Goal: Task Accomplishment & Management: Complete application form

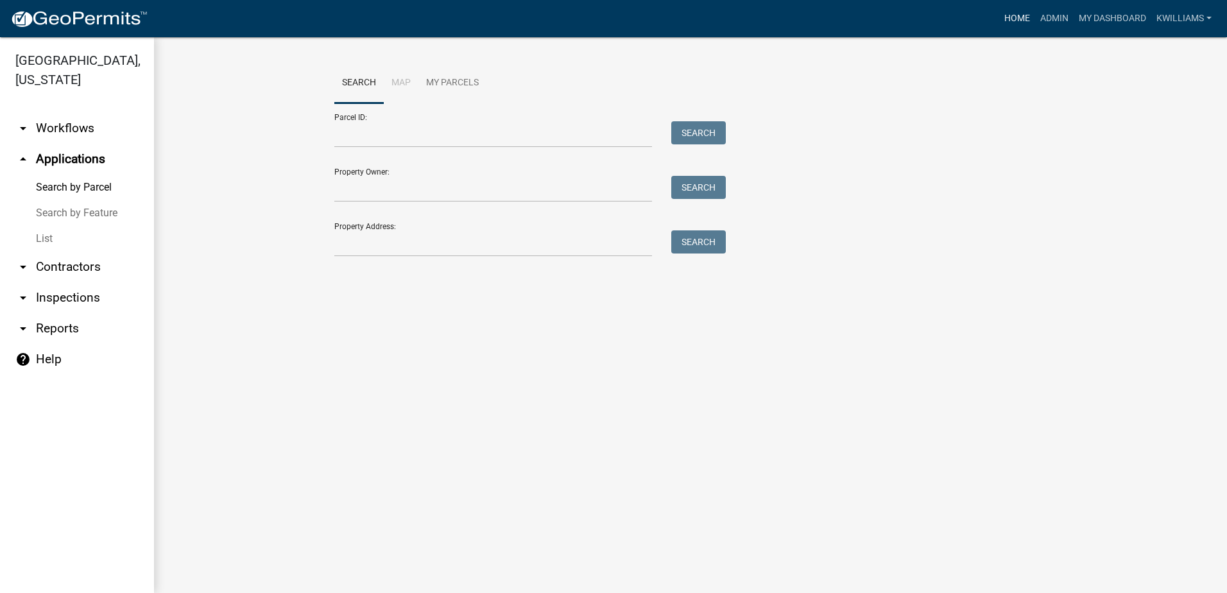
click at [1017, 21] on link "Home" at bounding box center [1017, 18] width 36 height 24
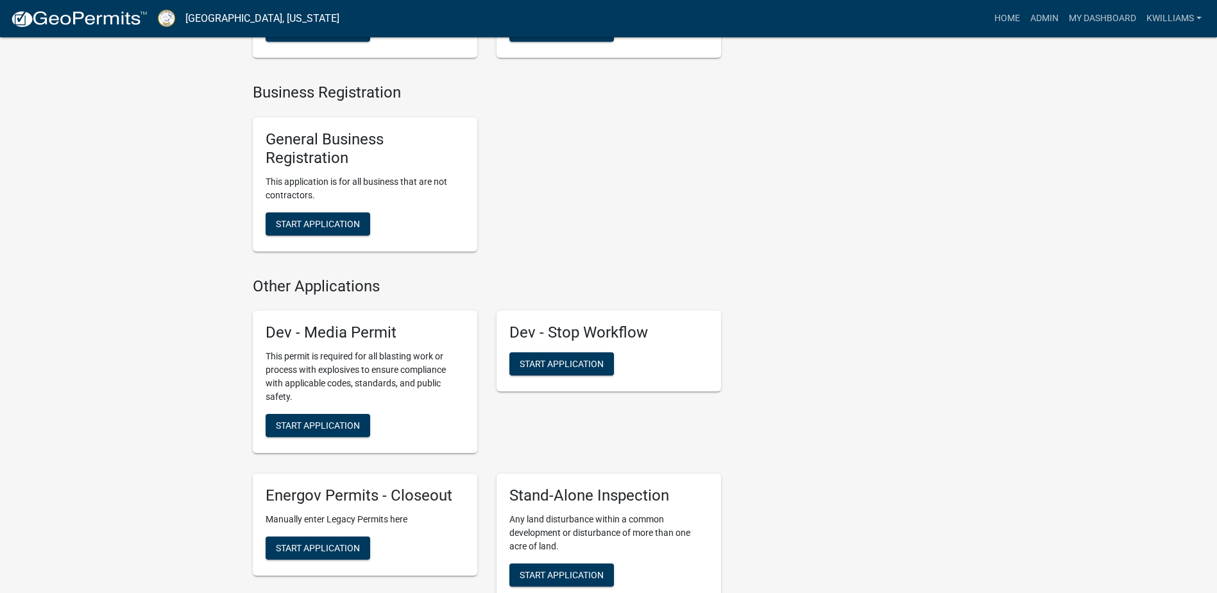
scroll to position [3272, 0]
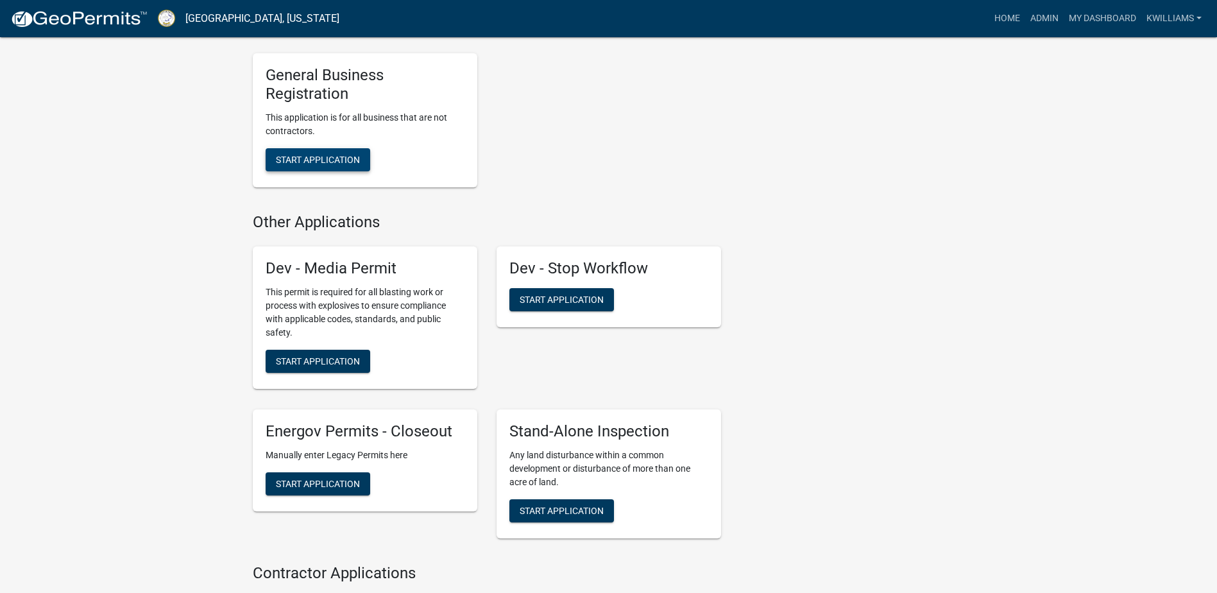
click at [339, 151] on button "Start Application" at bounding box center [318, 159] width 105 height 23
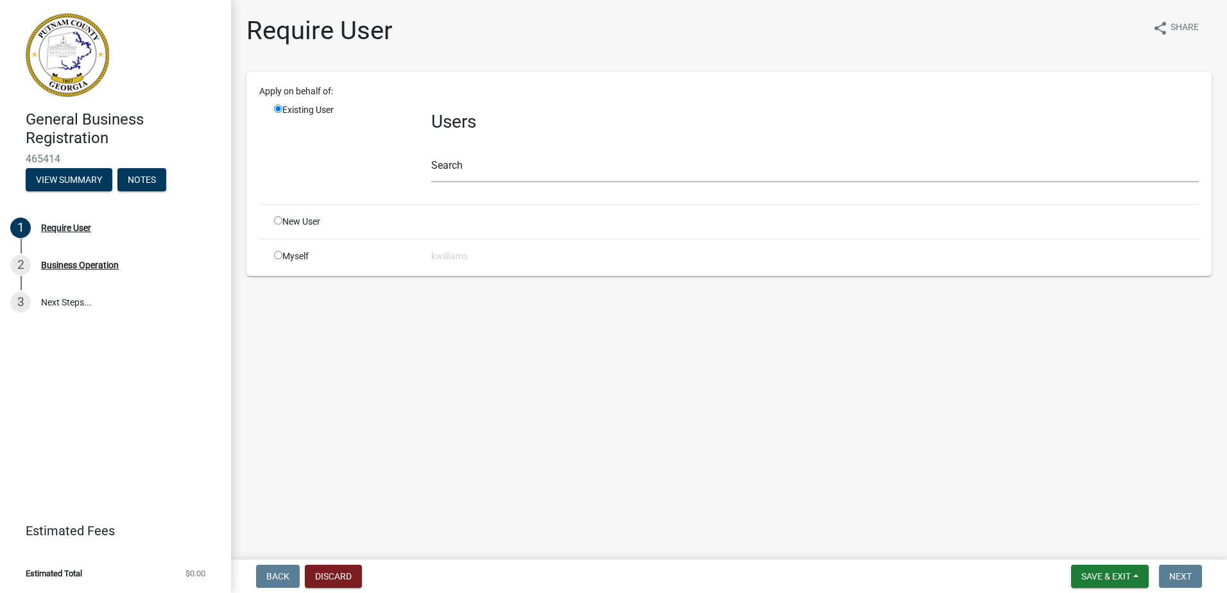
click at [275, 259] on input "radio" at bounding box center [278, 255] width 8 height 8
radio input "true"
radio input "false"
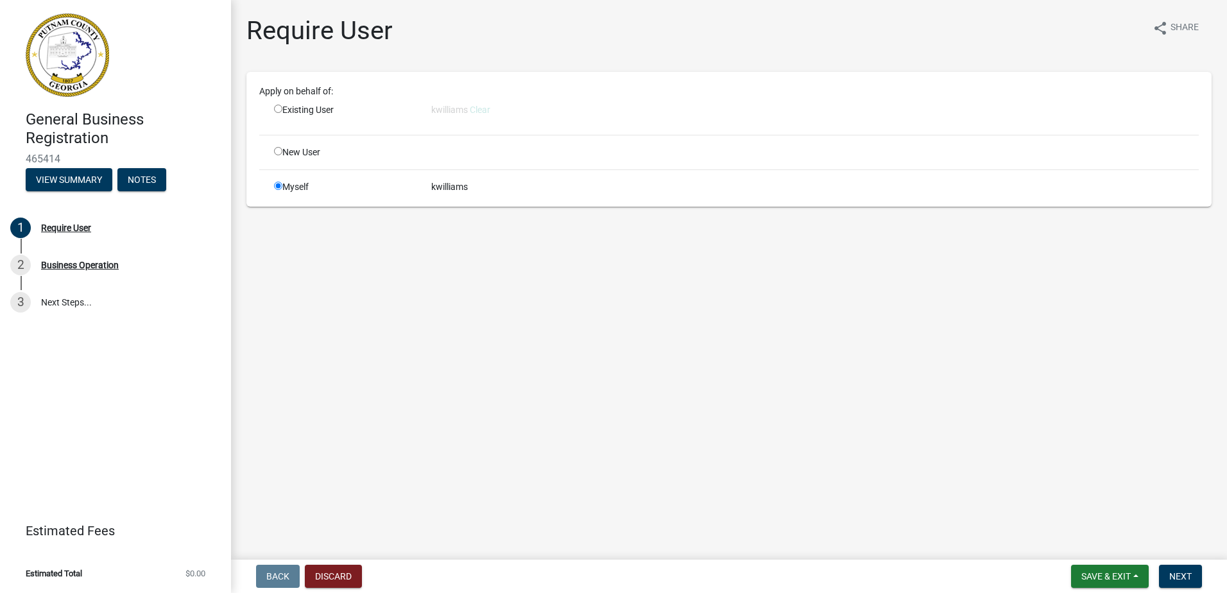
click at [279, 149] on input "radio" at bounding box center [278, 151] width 8 height 8
radio input "true"
radio input "false"
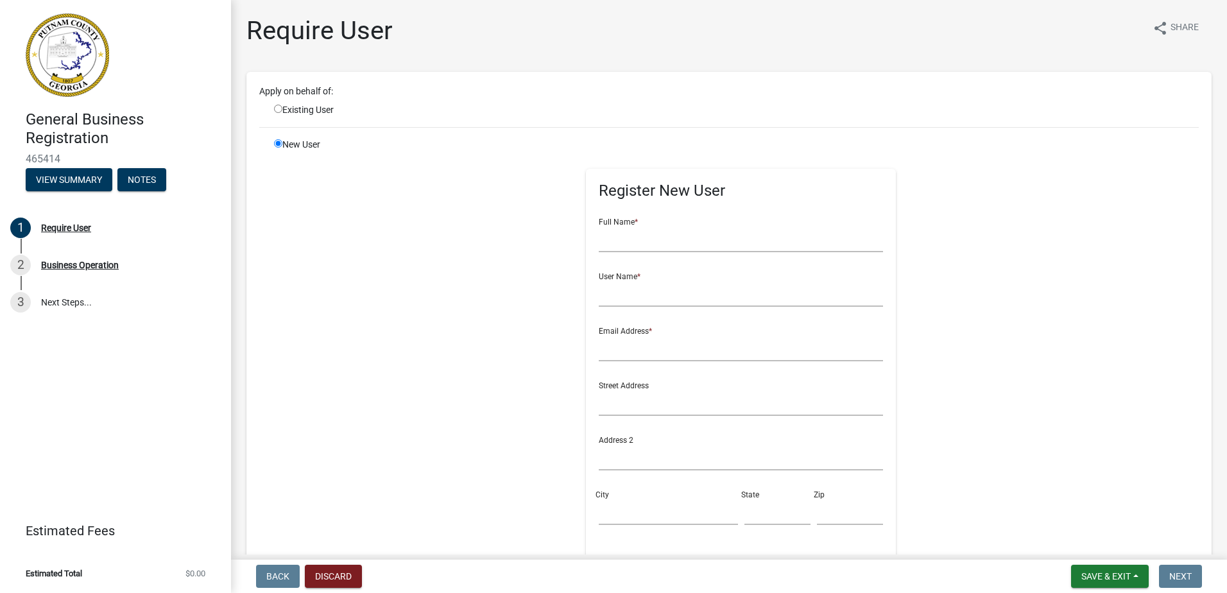
click at [289, 106] on div "Existing User" at bounding box center [342, 109] width 157 height 13
click at [274, 110] on input "radio" at bounding box center [278, 109] width 8 height 8
radio input "true"
radio input "false"
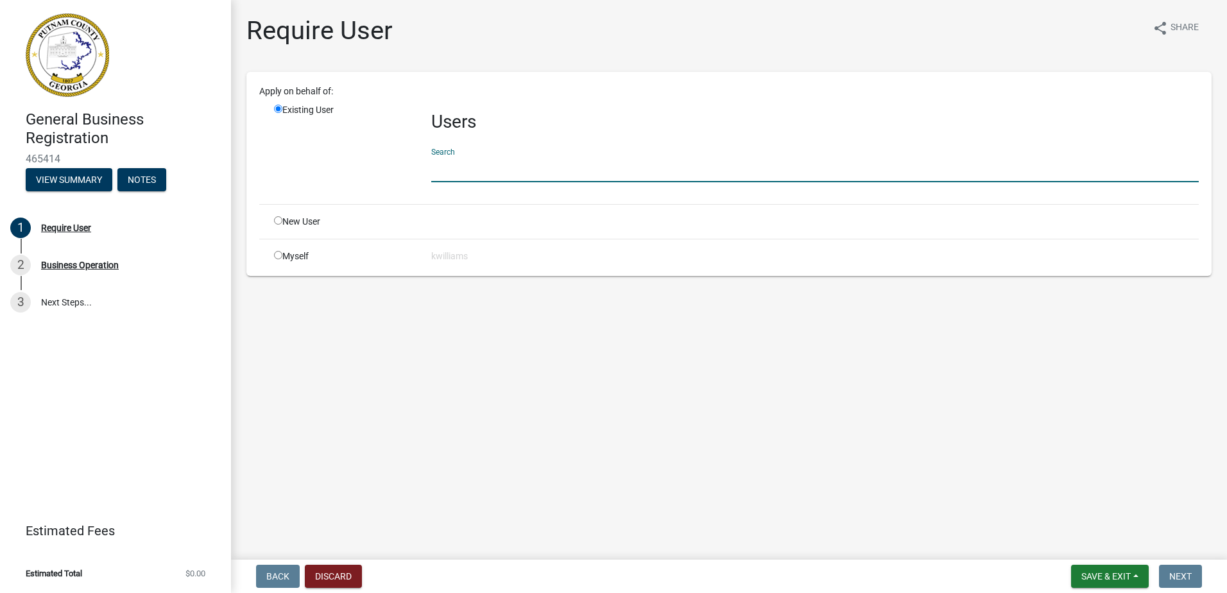
click at [443, 158] on input "text" at bounding box center [814, 169] width 767 height 26
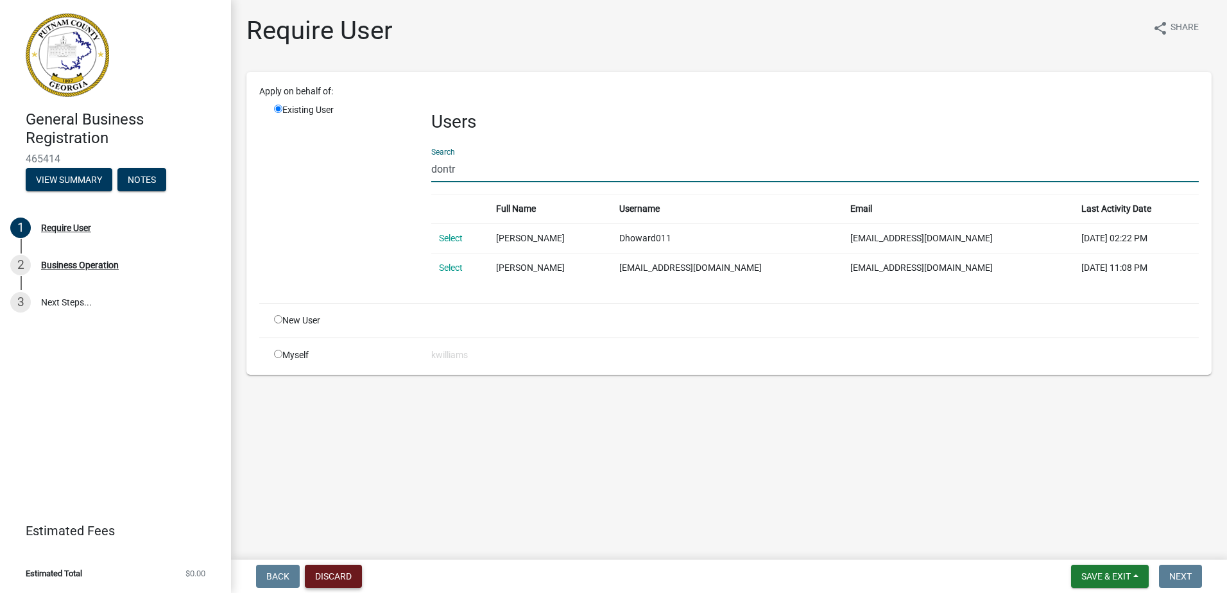
type input "dontr"
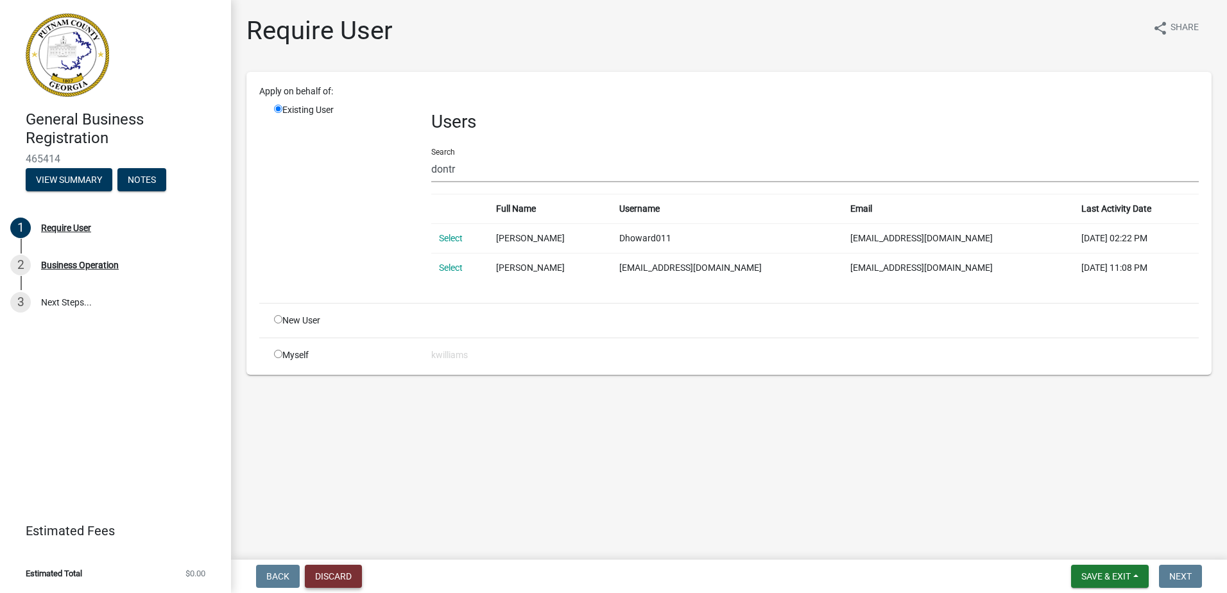
click at [333, 578] on button "Discard" at bounding box center [333, 576] width 57 height 23
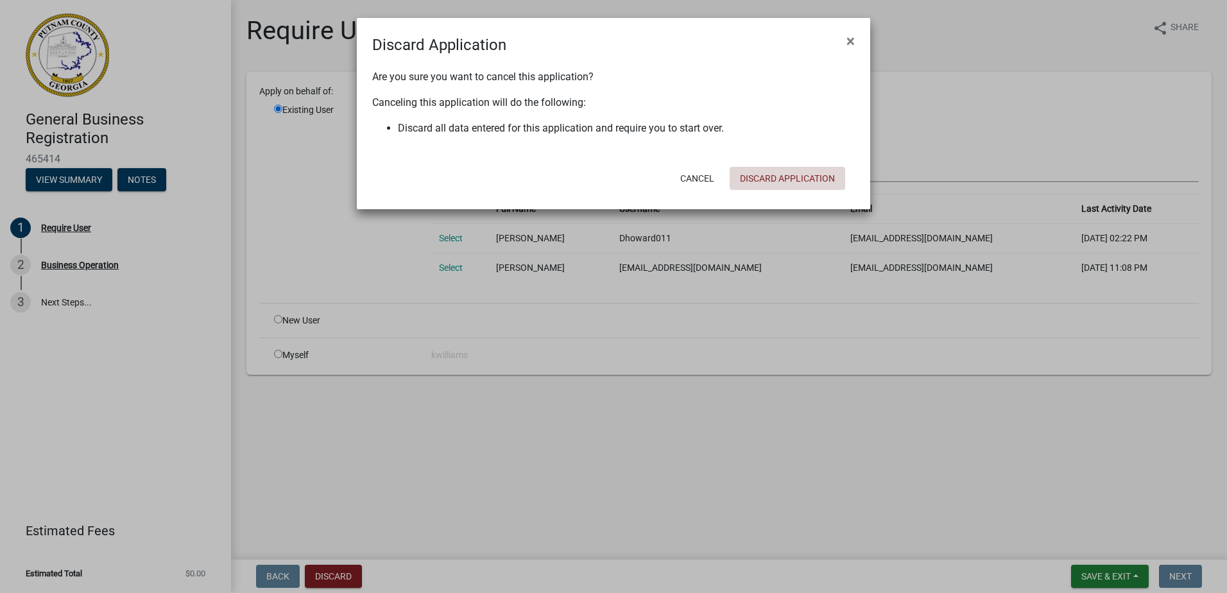
click at [792, 176] on button "Discard Application" at bounding box center [787, 178] width 115 height 23
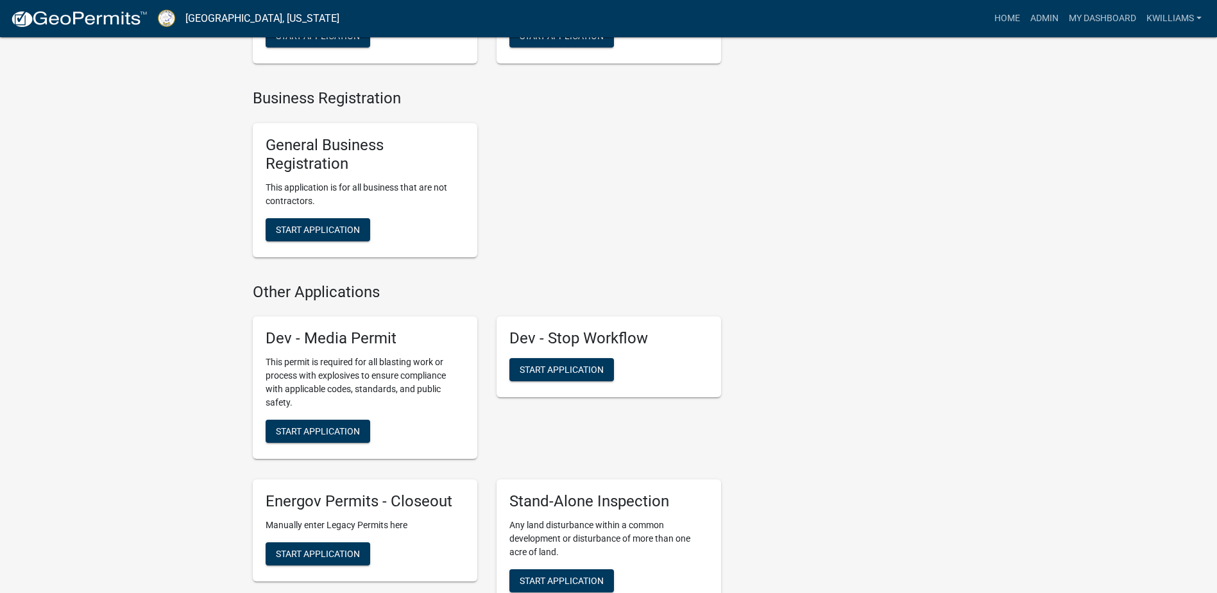
scroll to position [3203, 0]
click at [303, 223] on span "Start Application" at bounding box center [318, 228] width 84 height 10
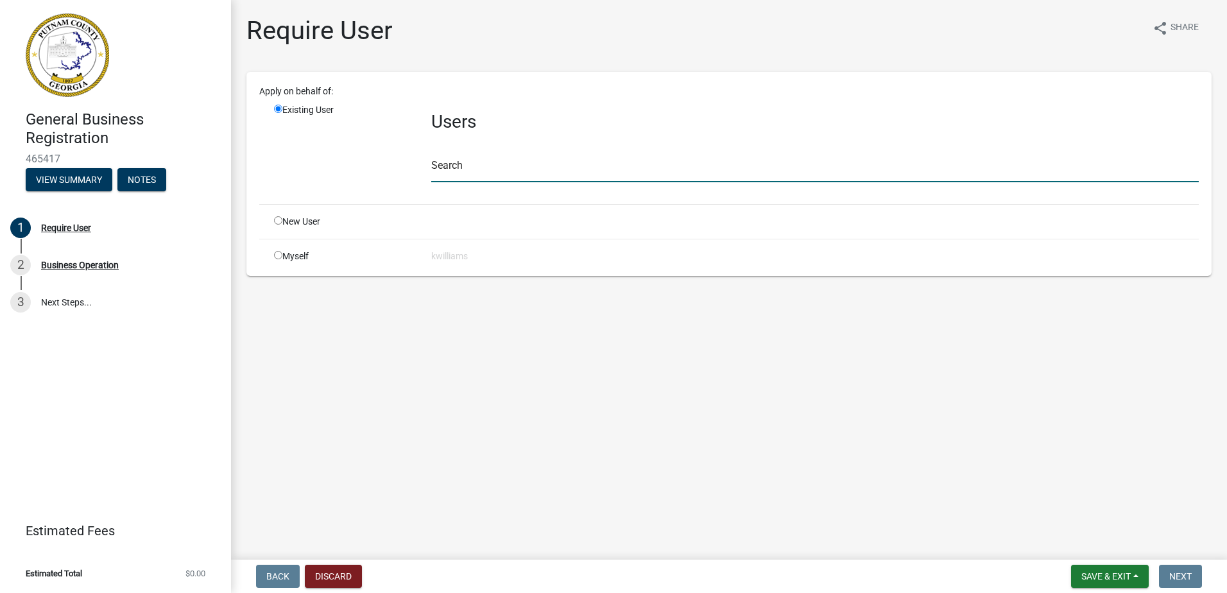
click at [475, 179] on input "text" at bounding box center [814, 169] width 767 height 26
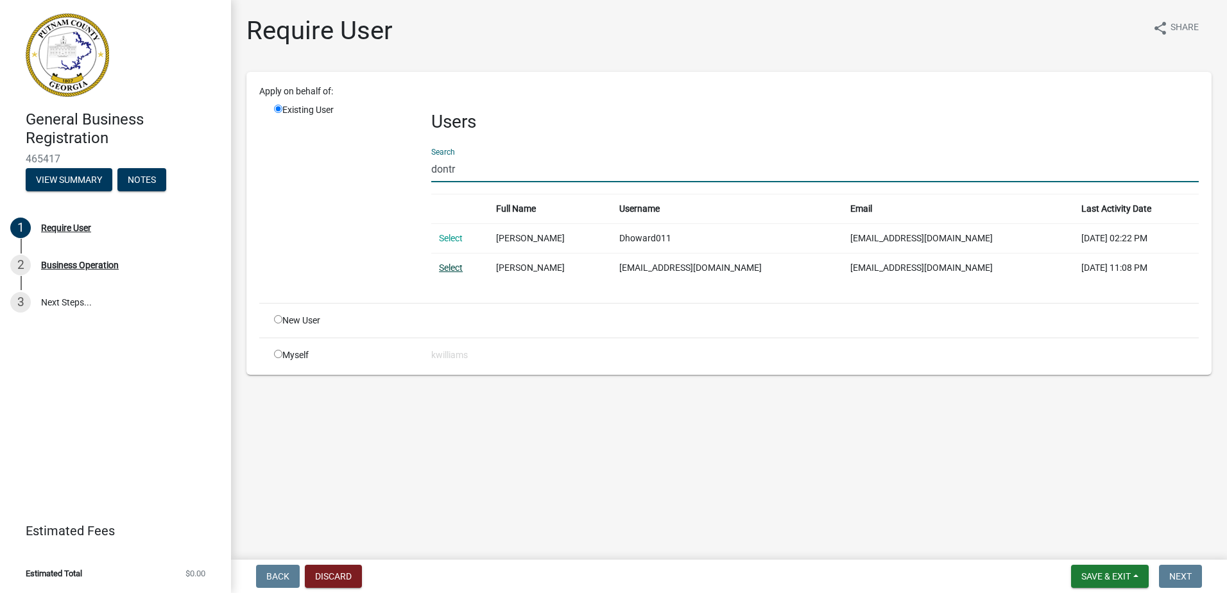
type input "dontr"
click at [457, 269] on link "Select" at bounding box center [451, 267] width 24 height 10
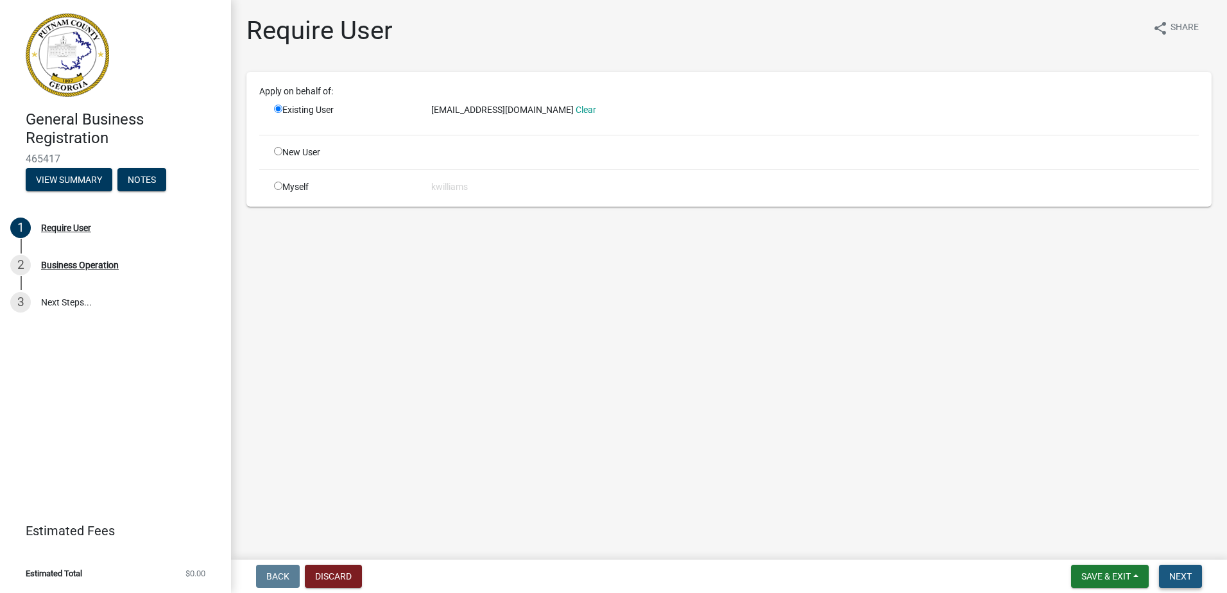
click at [1186, 579] on span "Next" at bounding box center [1180, 576] width 22 height 10
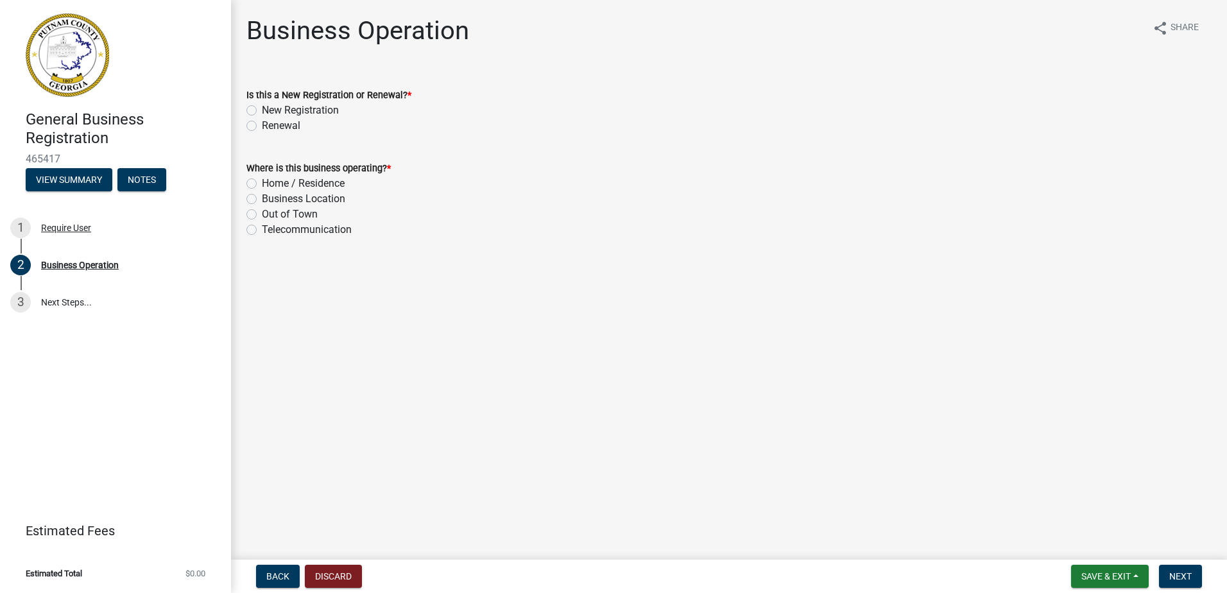
click at [260, 109] on div "New Registration" at bounding box center [728, 110] width 965 height 15
click at [262, 115] on label "New Registration" at bounding box center [300, 110] width 77 height 15
click at [262, 111] on input "New Registration" at bounding box center [266, 107] width 8 height 8
radio input "true"
click at [262, 182] on label "Home / Residence" at bounding box center [303, 183] width 83 height 15
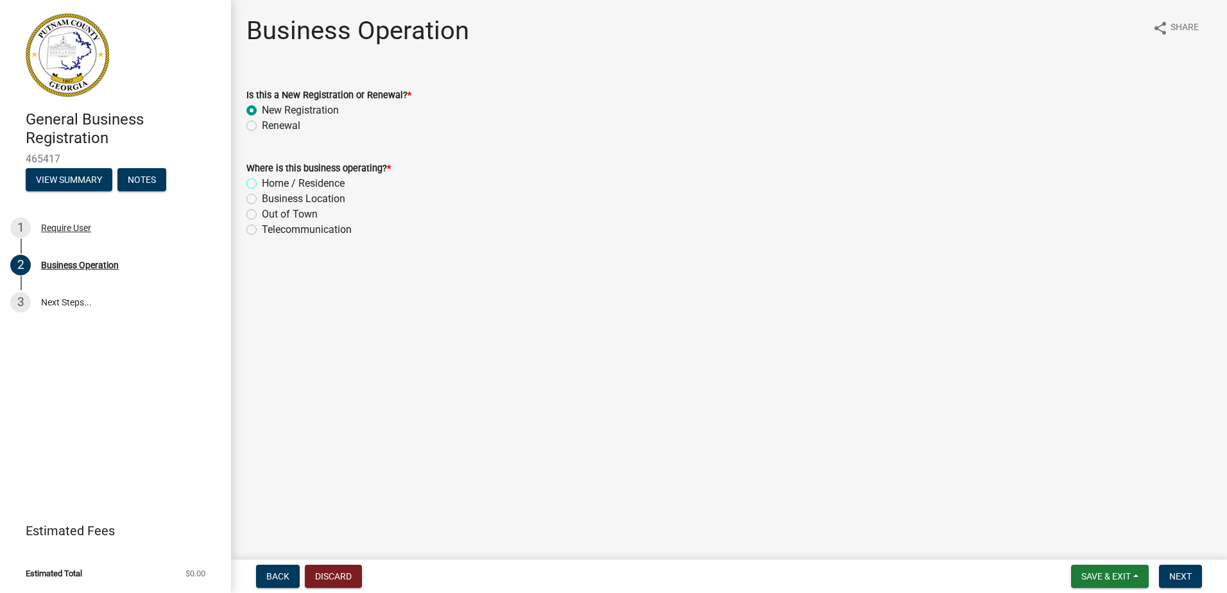
click at [262, 182] on input "Home / Residence" at bounding box center [266, 180] width 8 height 8
radio input "true"
click at [1166, 574] on button "Next" at bounding box center [1180, 576] width 43 height 23
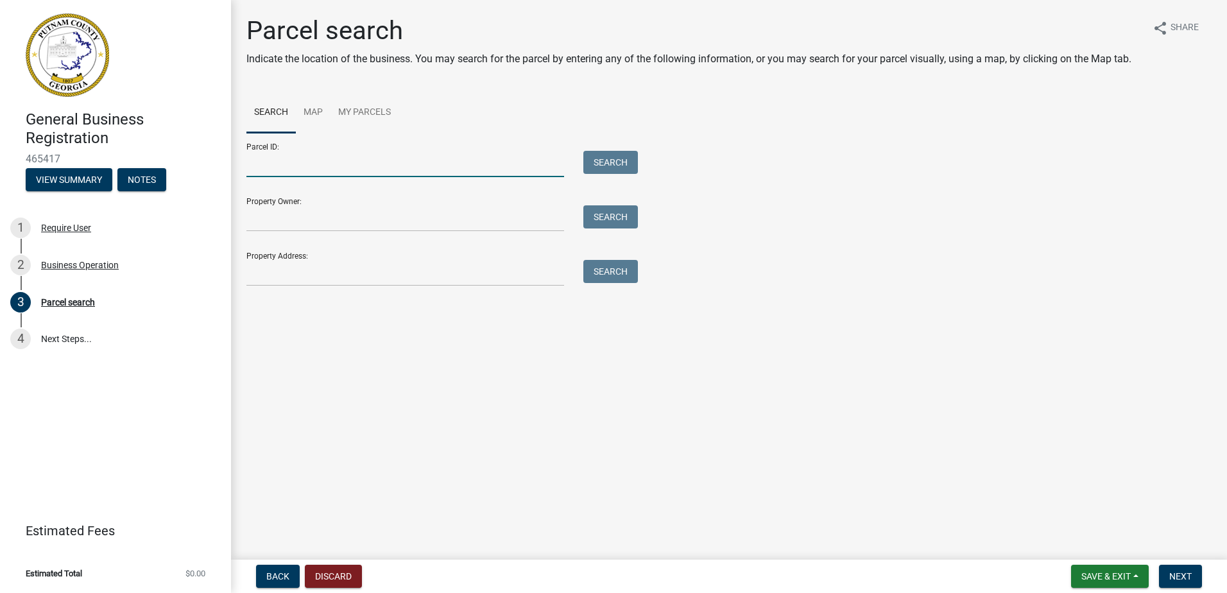
click at [373, 162] on input "Parcel ID:" at bounding box center [405, 164] width 318 height 26
click at [518, 276] on input "Property Address:" at bounding box center [405, 273] width 318 height 26
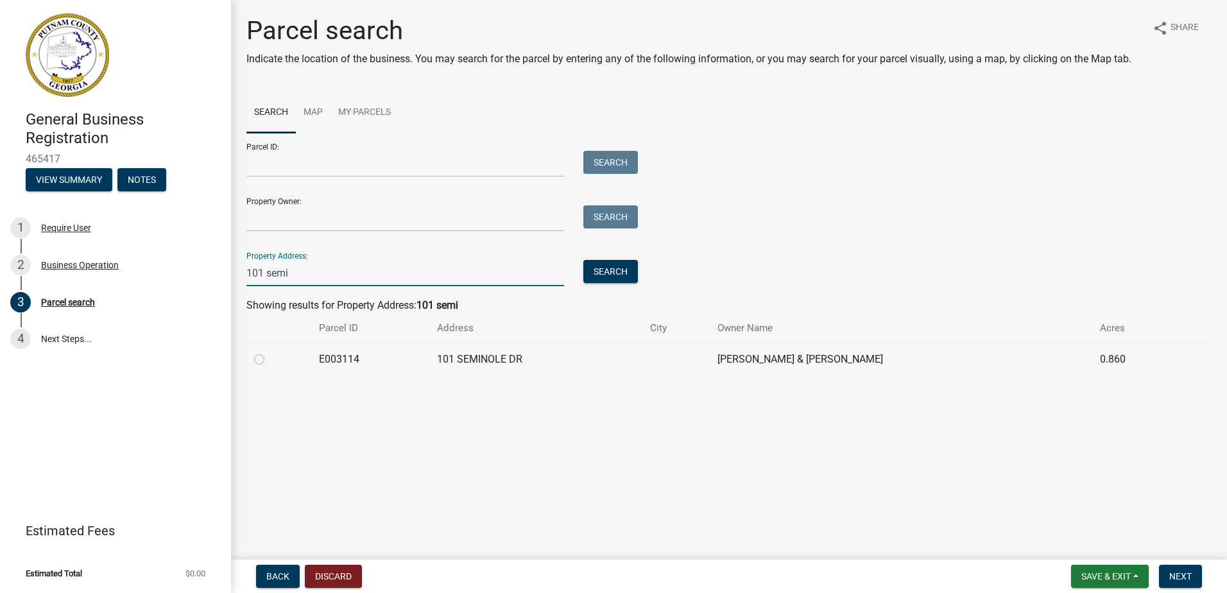
type input "101 semi"
click at [269, 352] on label at bounding box center [269, 352] width 0 height 0
click at [269, 357] on input "radio" at bounding box center [273, 356] width 8 height 8
radio input "true"
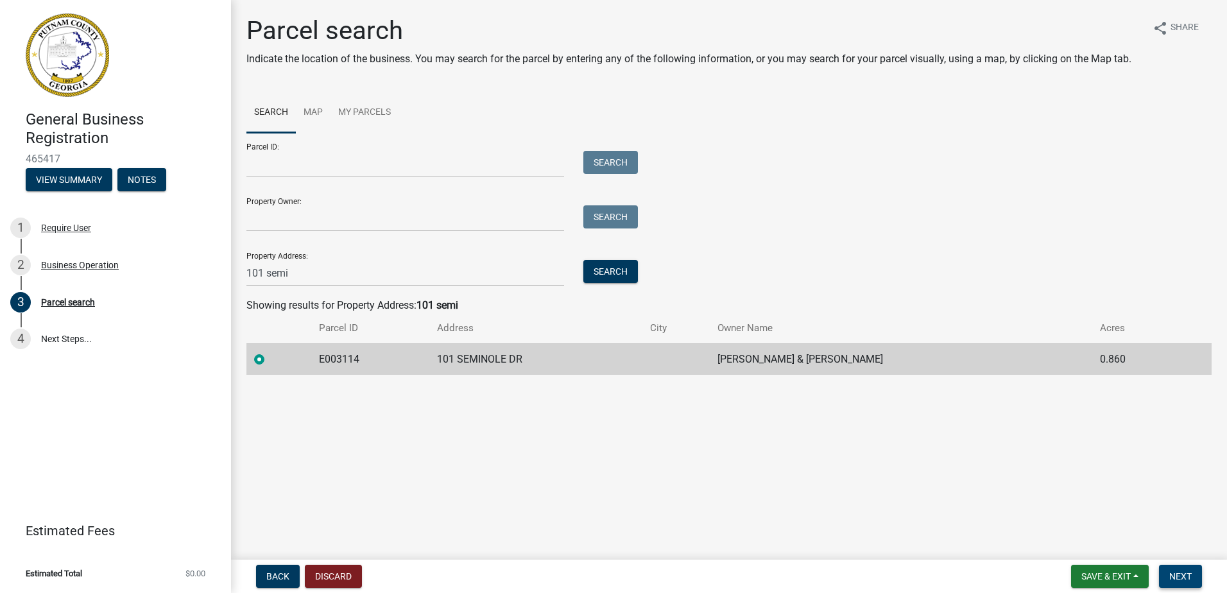
click at [1188, 572] on span "Next" at bounding box center [1180, 576] width 22 height 10
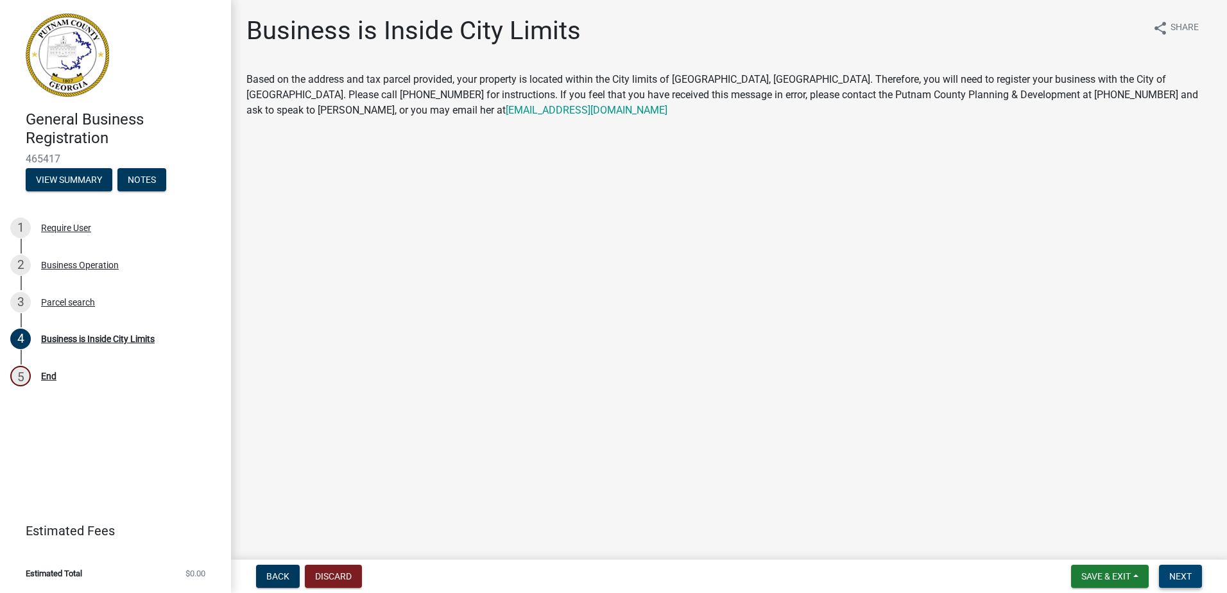
click at [1188, 575] on span "Next" at bounding box center [1180, 576] width 22 height 10
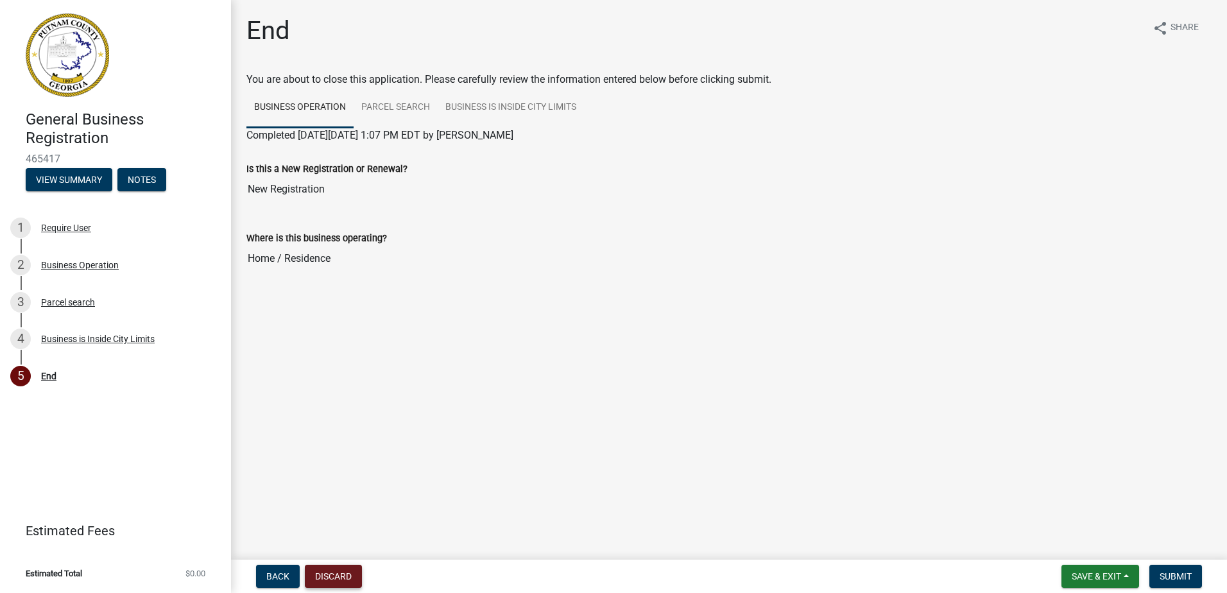
click at [343, 576] on button "Discard" at bounding box center [333, 576] width 57 height 23
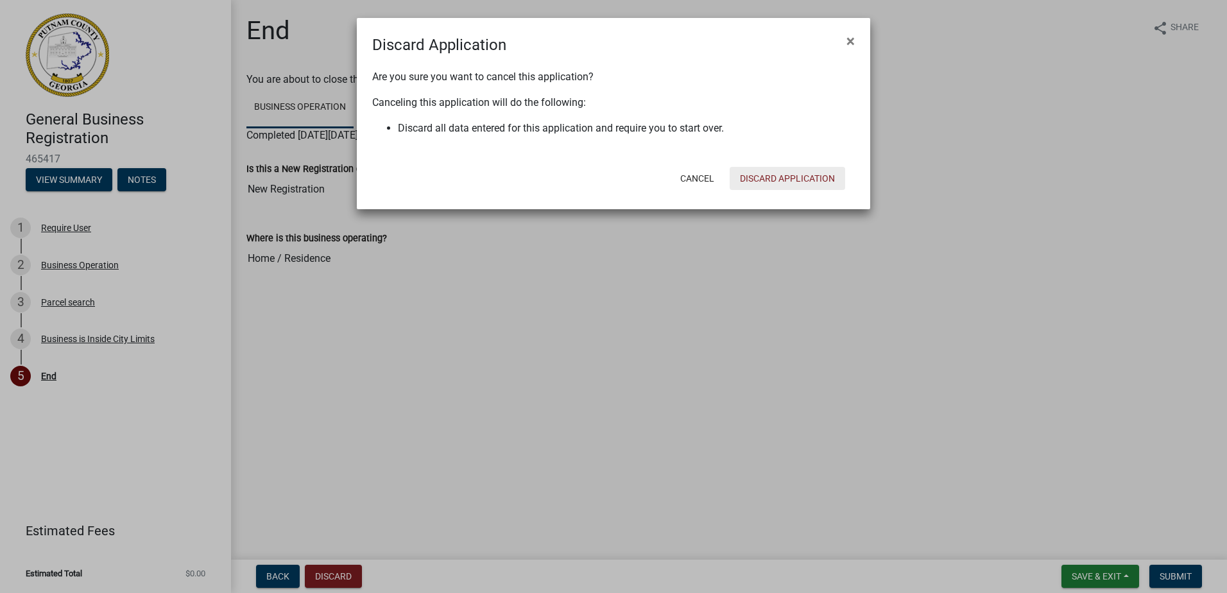
click at [774, 188] on div "Cancel Discard Application" at bounding box center [697, 178] width 316 height 33
click at [789, 174] on button "Discard Application" at bounding box center [787, 178] width 115 height 23
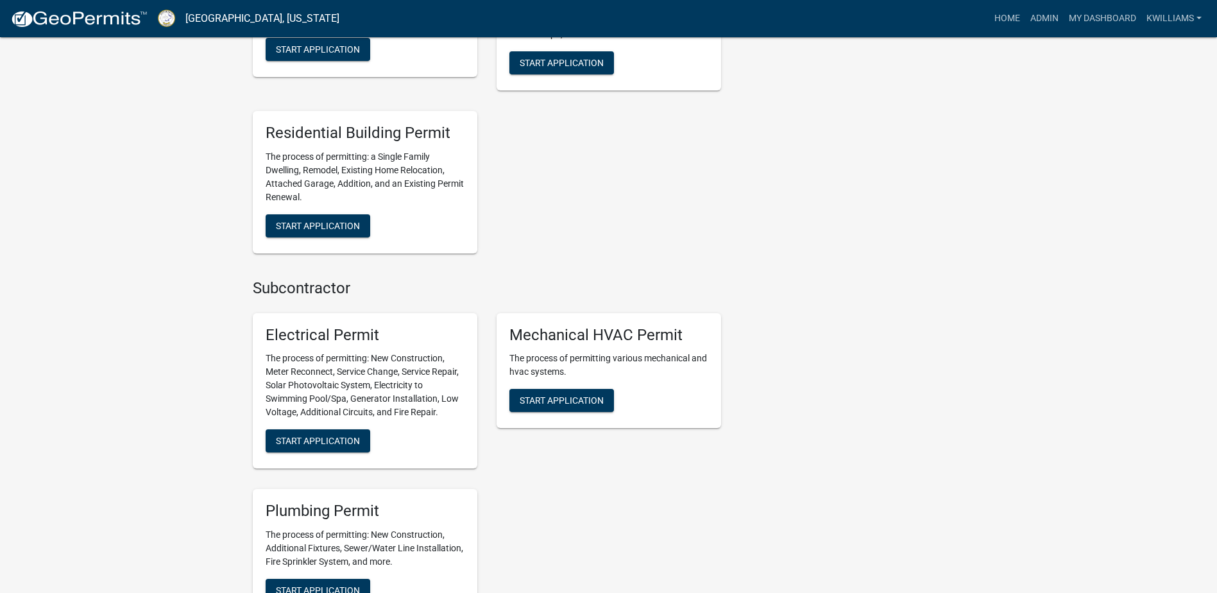
scroll to position [834, 0]
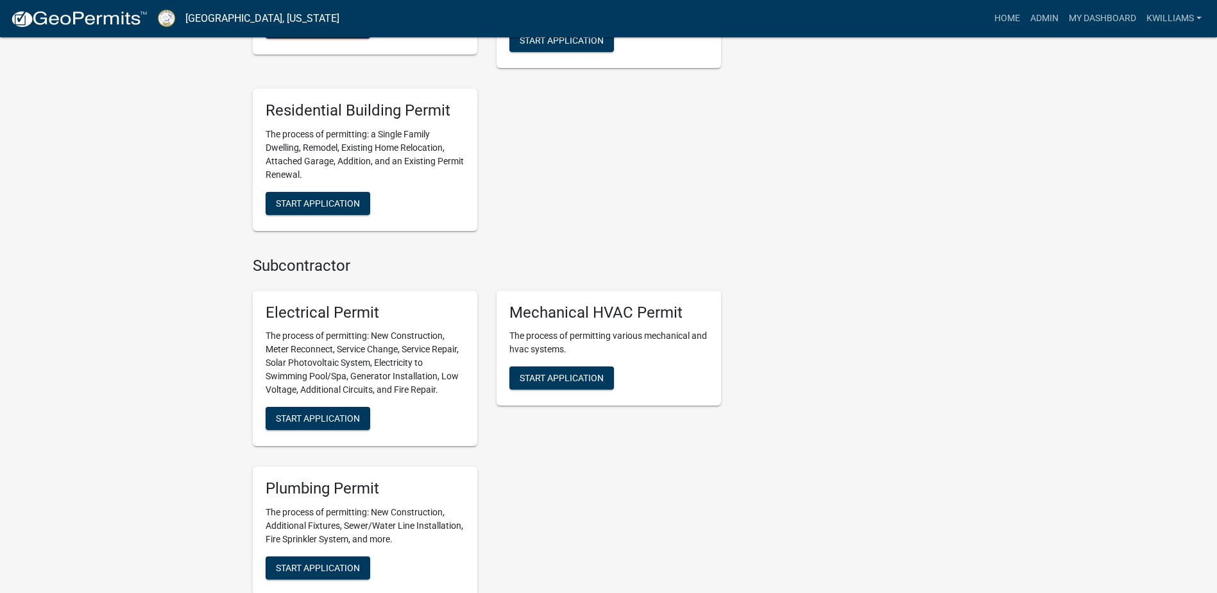
drag, startPoint x: 1013, startPoint y: 249, endPoint x: 984, endPoint y: 312, distance: 69.5
click at [1005, 10] on link "Home" at bounding box center [1007, 18] width 36 height 24
click at [1034, 16] on link "Admin" at bounding box center [1044, 18] width 38 height 24
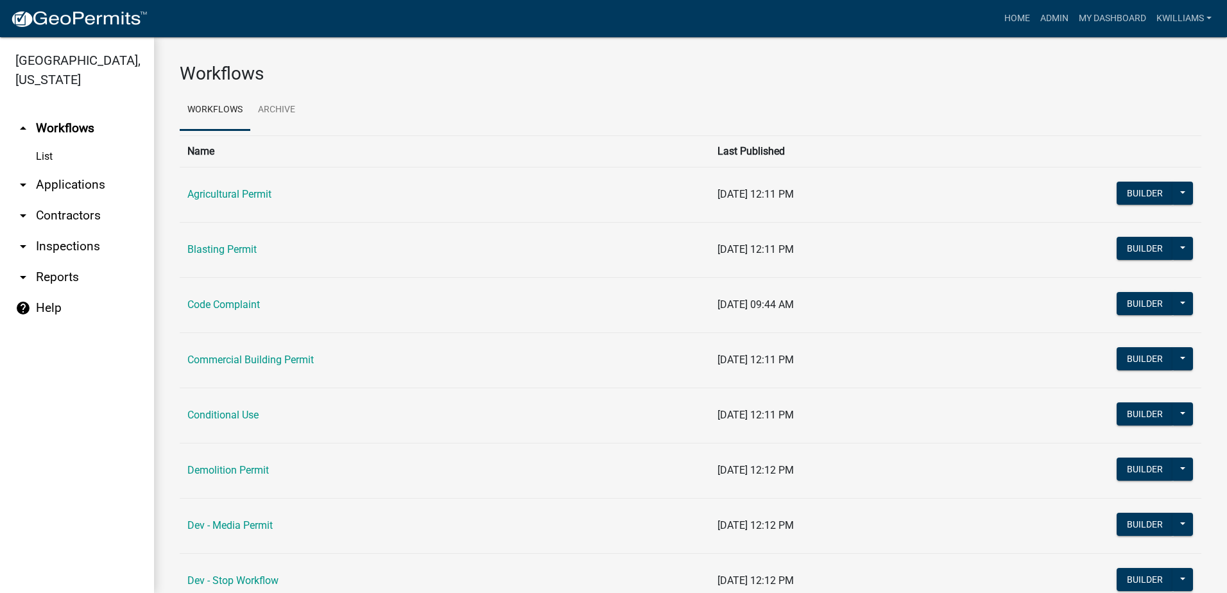
click at [90, 187] on link "arrow_drop_down Applications" at bounding box center [77, 184] width 154 height 31
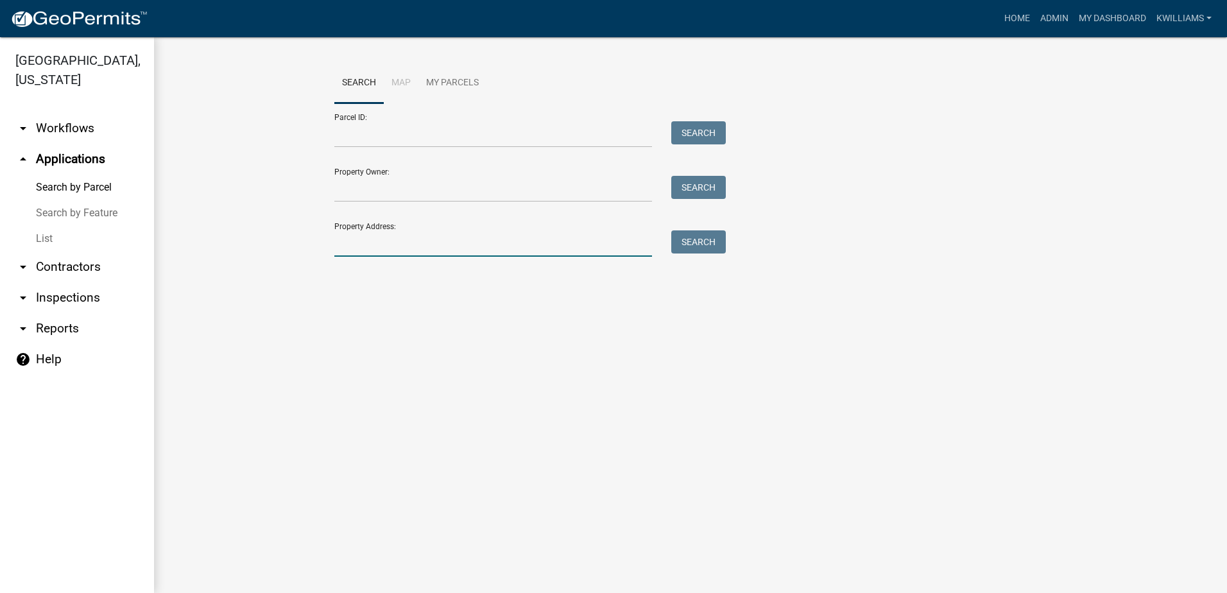
click at [495, 239] on input "Property Address:" at bounding box center [493, 243] width 318 height 26
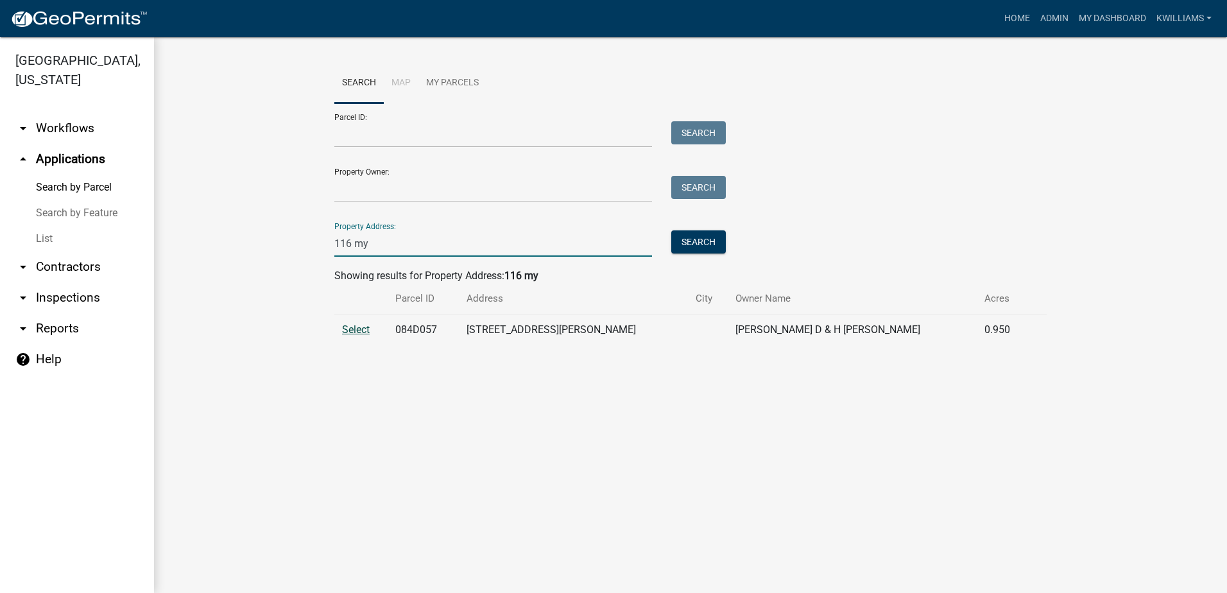
type input "116 my"
click at [354, 334] on span "Select" at bounding box center [356, 329] width 28 height 12
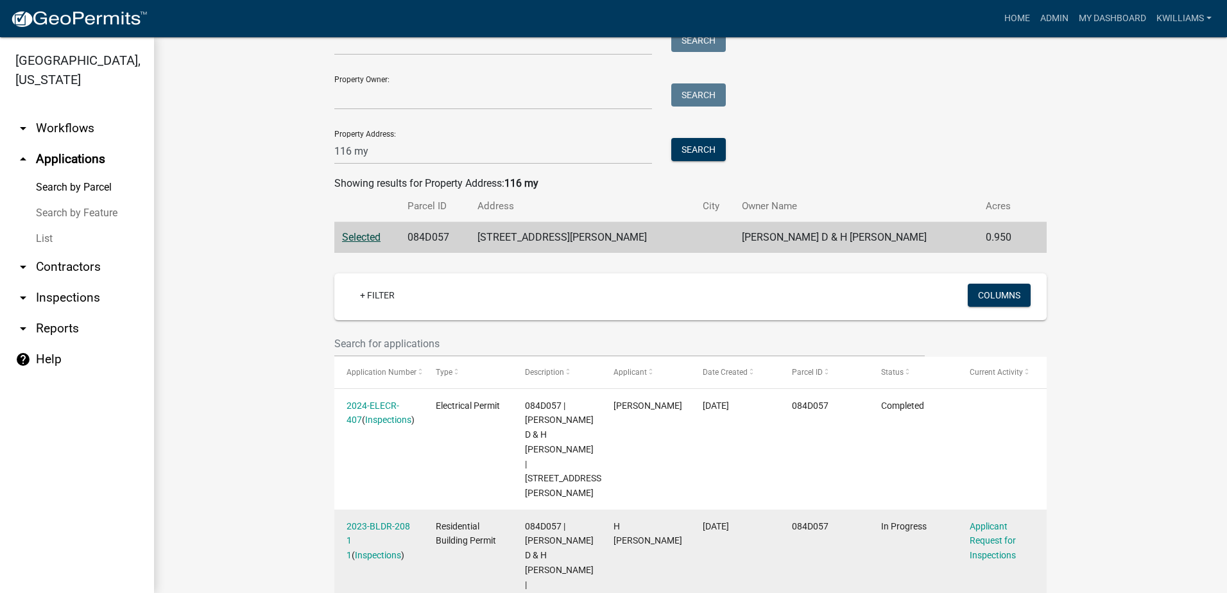
scroll to position [225, 0]
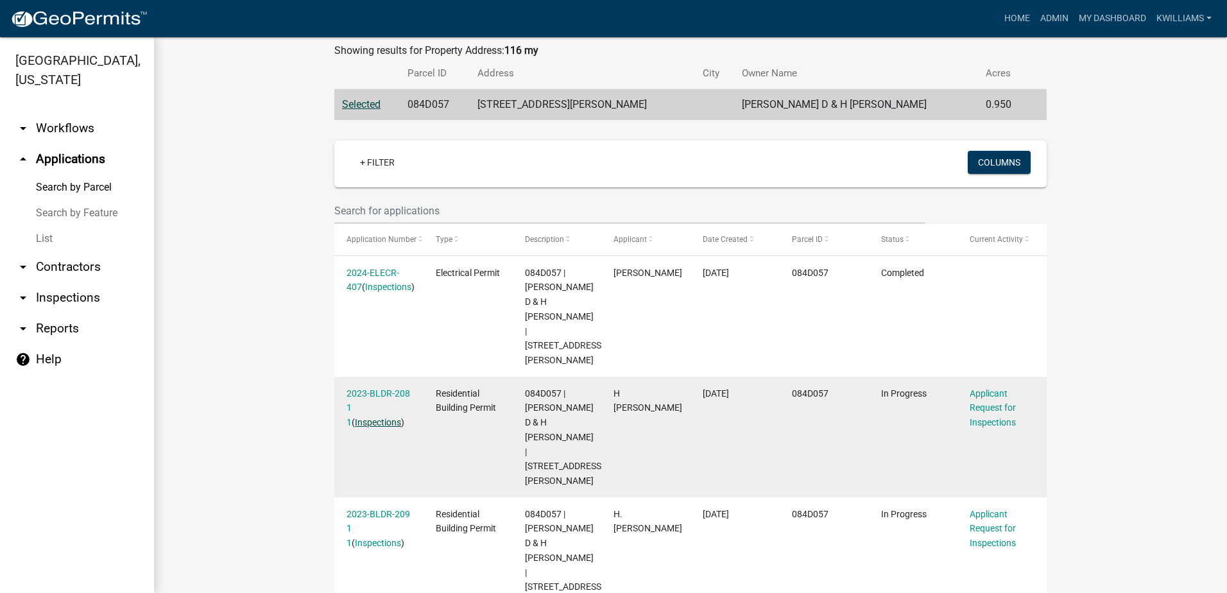
click at [379, 417] on link "Inspections" at bounding box center [378, 422] width 46 height 10
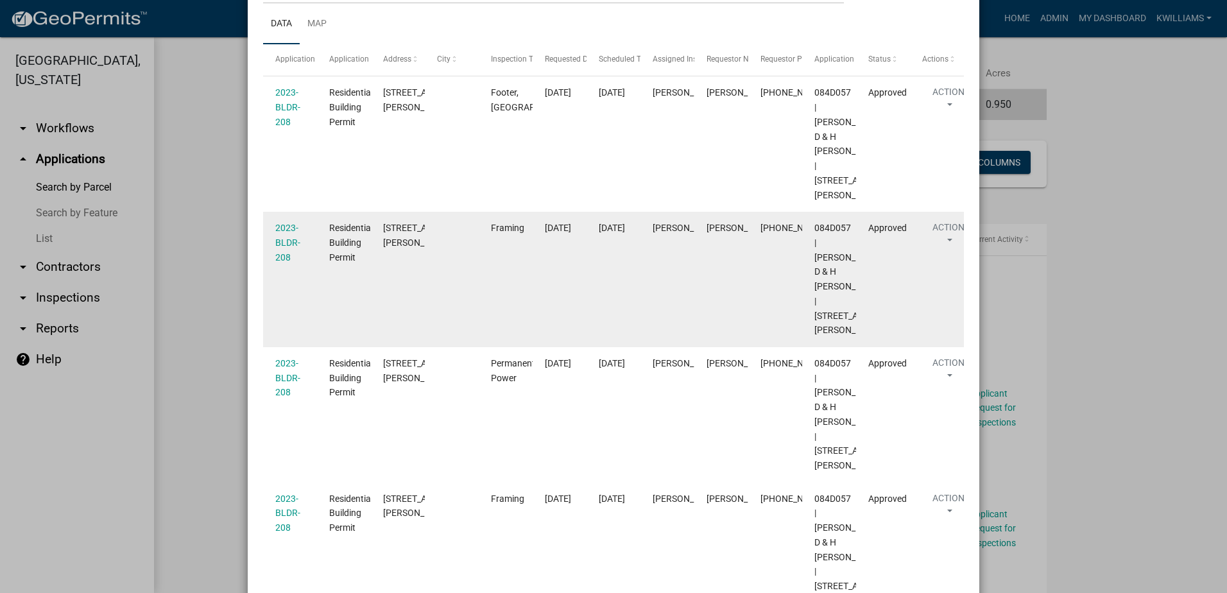
scroll to position [83, 0]
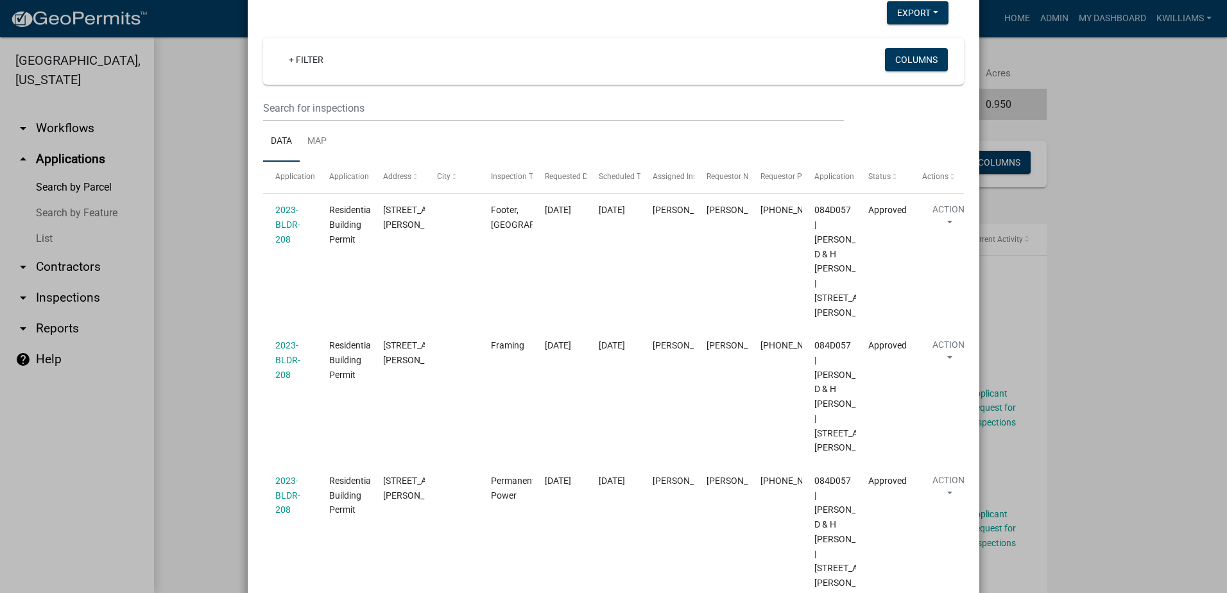
drag, startPoint x: 182, startPoint y: 409, endPoint x: 192, endPoint y: 427, distance: 19.8
click at [183, 409] on ngb-modal-window "Inspections related to 2023-BLDR-208 × Export Excel Format (.xlsx) CSV Format (…" at bounding box center [613, 296] width 1227 height 593
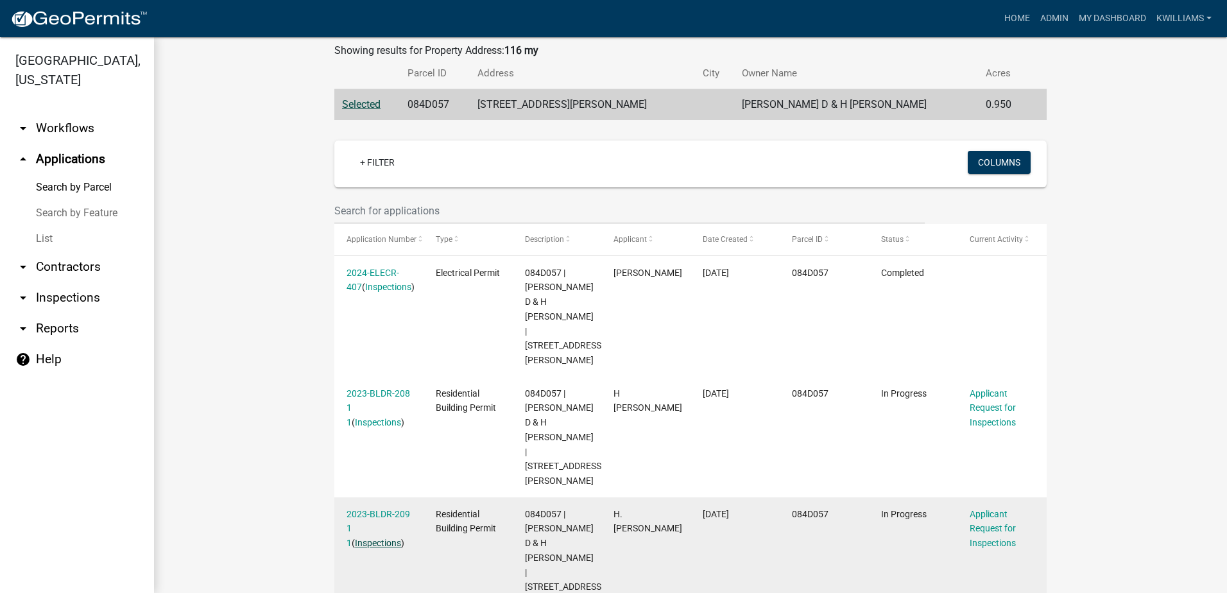
click at [373, 538] on link "Inspections" at bounding box center [378, 543] width 46 height 10
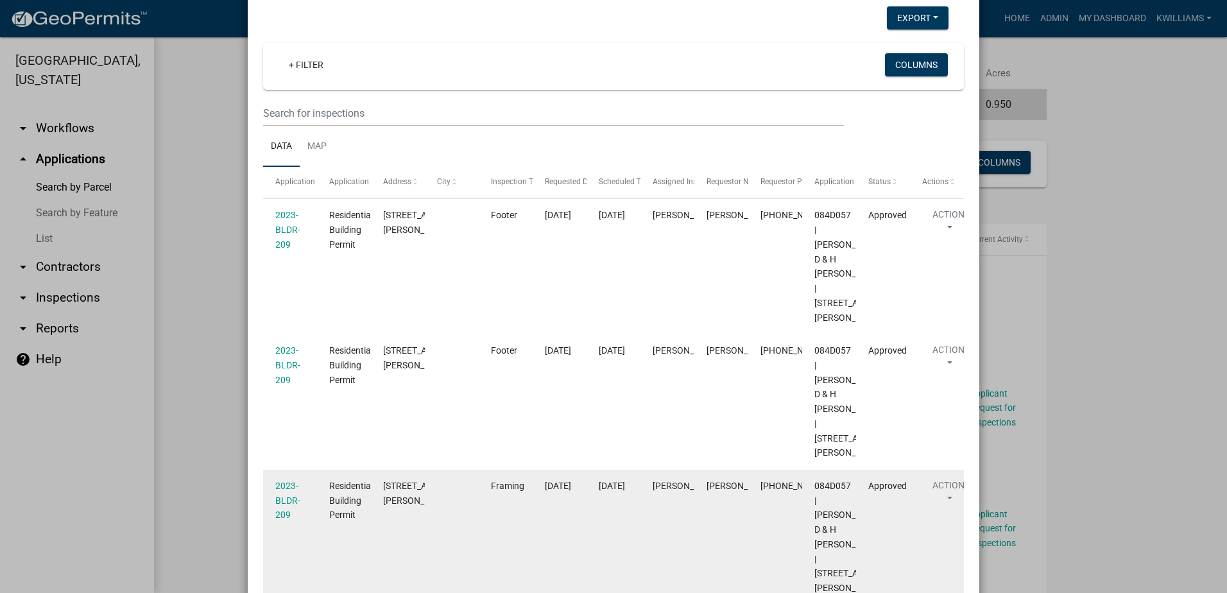
scroll to position [62, 0]
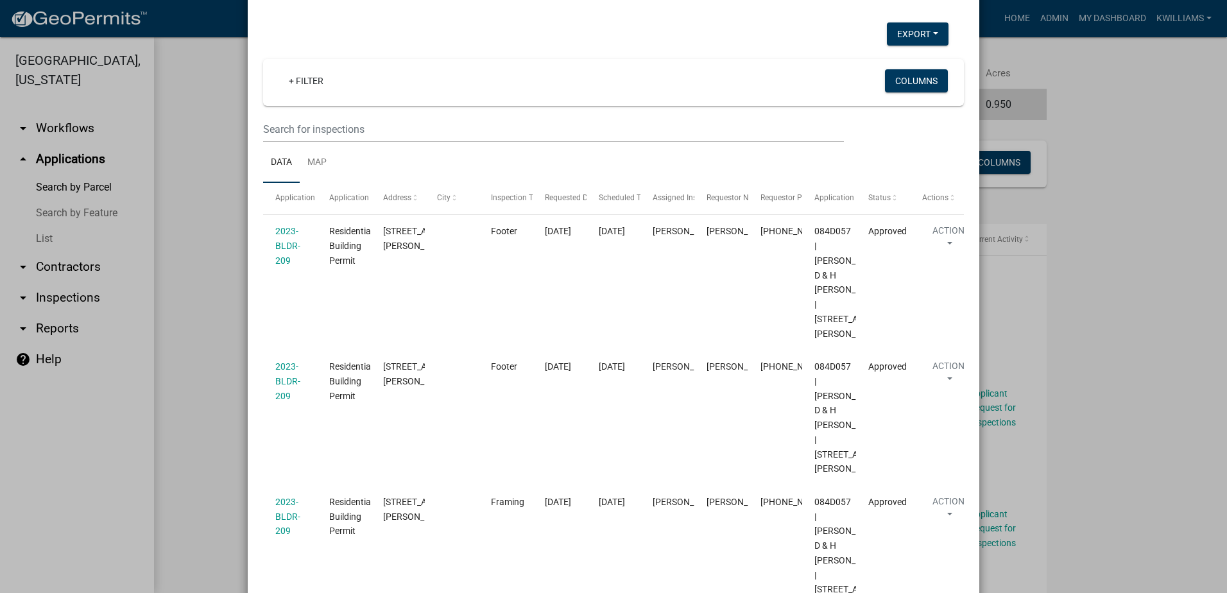
click at [200, 431] on ngb-modal-window "Inspections related to 2023-BLDR-209 × Export Excel Format (.xlsx) CSV Format (…" at bounding box center [613, 296] width 1227 height 593
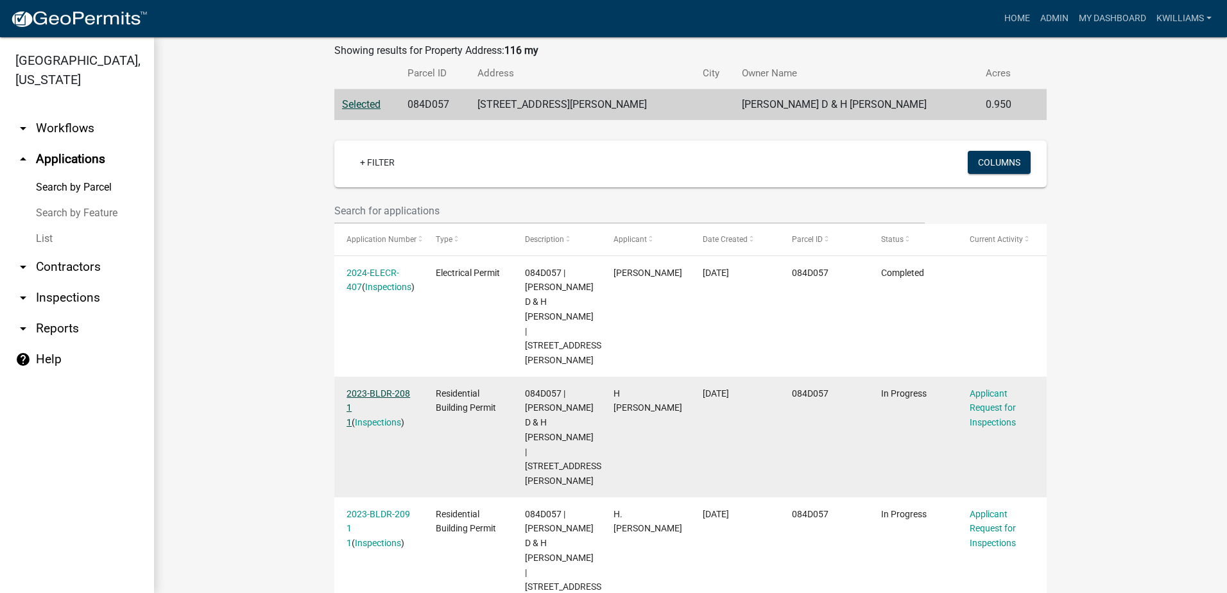
click at [373, 388] on link "2023-BLDR-208 1 1" at bounding box center [378, 408] width 64 height 40
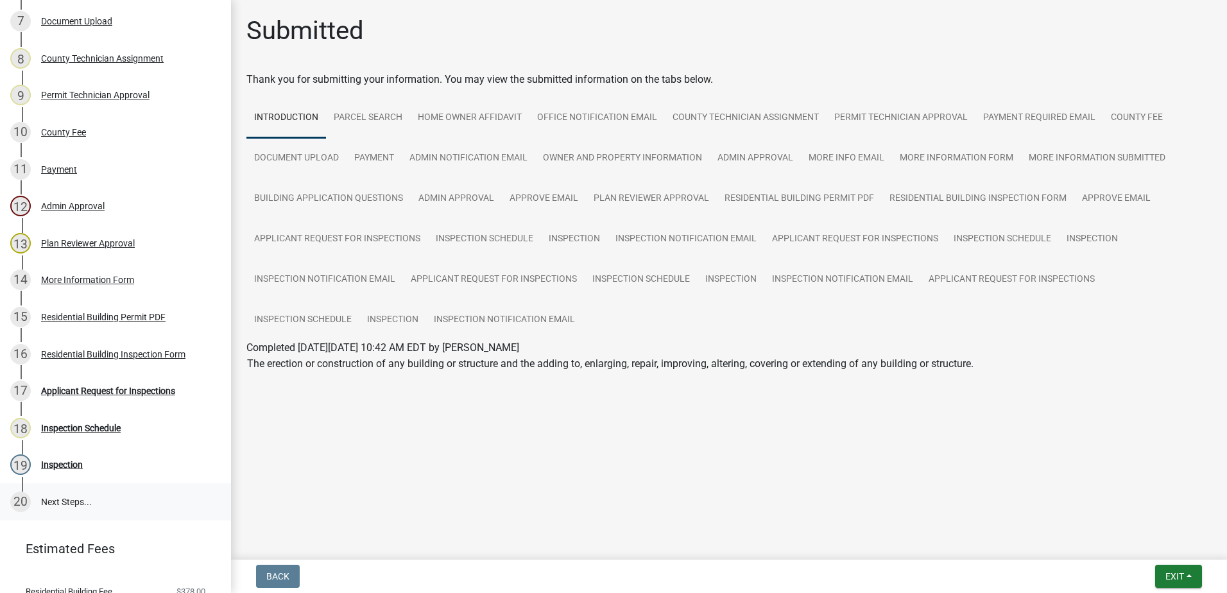
scroll to position [483, 0]
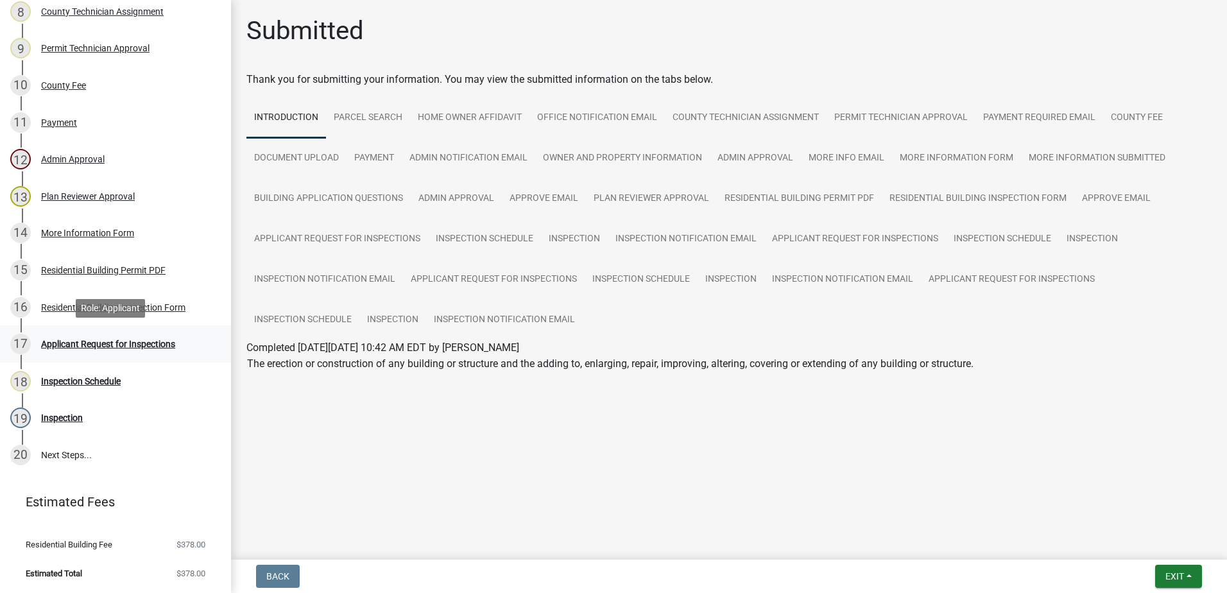
click at [110, 345] on div "Applicant Request for Inspections" at bounding box center [108, 343] width 134 height 9
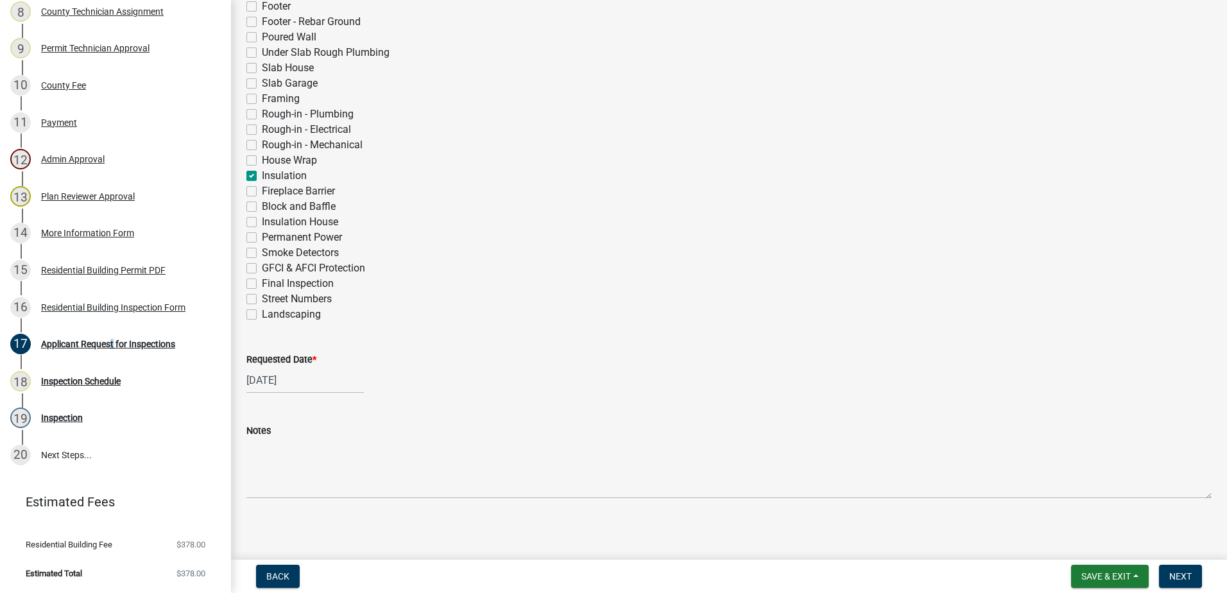
scroll to position [411, 0]
click at [312, 377] on div "08/19/2025" at bounding box center [304, 376] width 117 height 26
select select "8"
select select "2025"
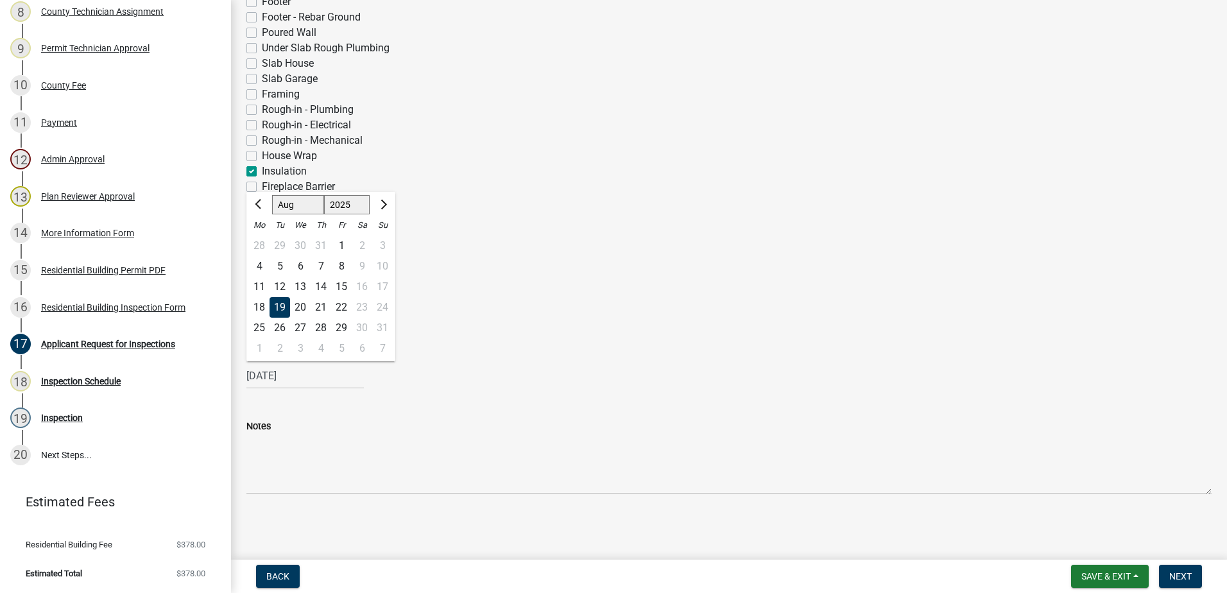
click at [267, 306] on div "18" at bounding box center [259, 307] width 21 height 21
type input "[DATE]"
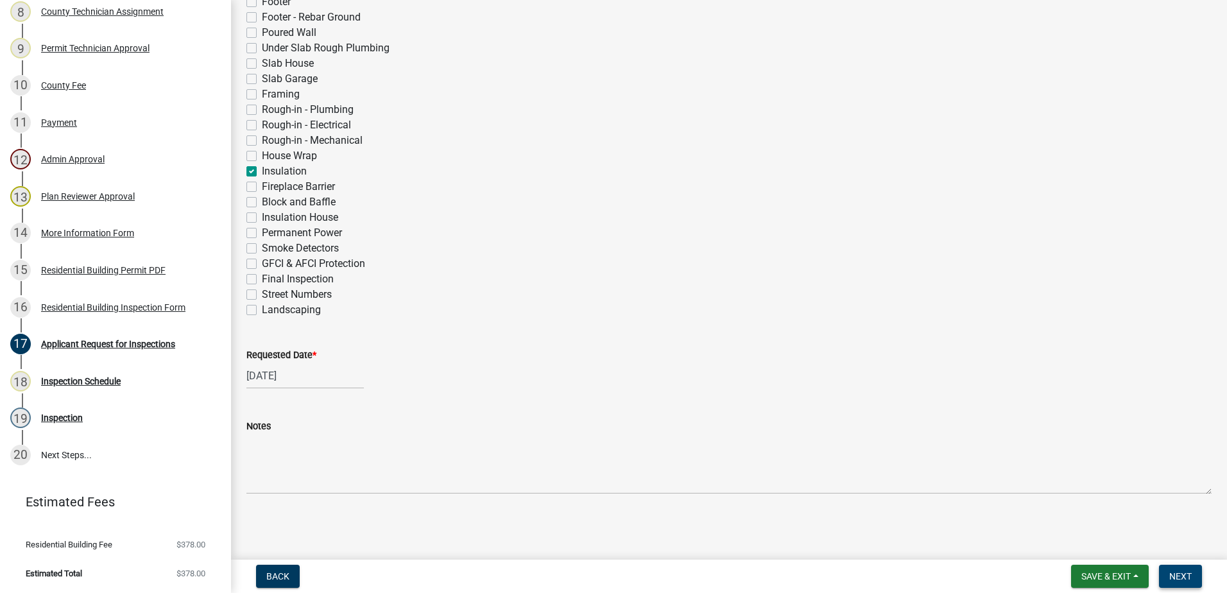
click at [1170, 574] on span "Next" at bounding box center [1180, 576] width 22 height 10
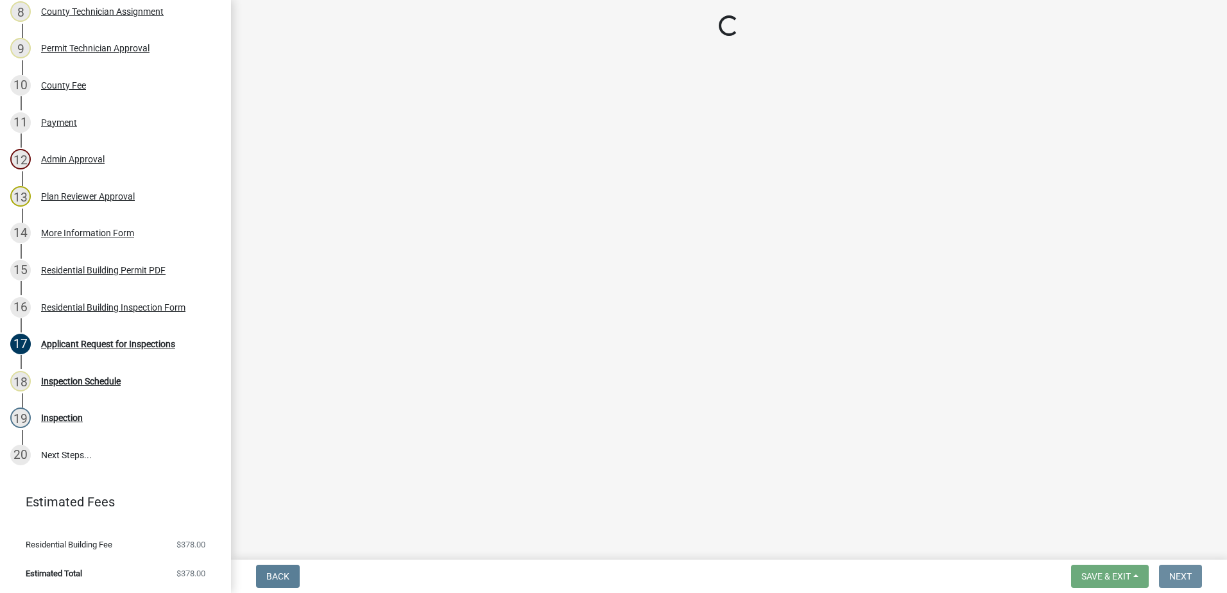
scroll to position [0, 0]
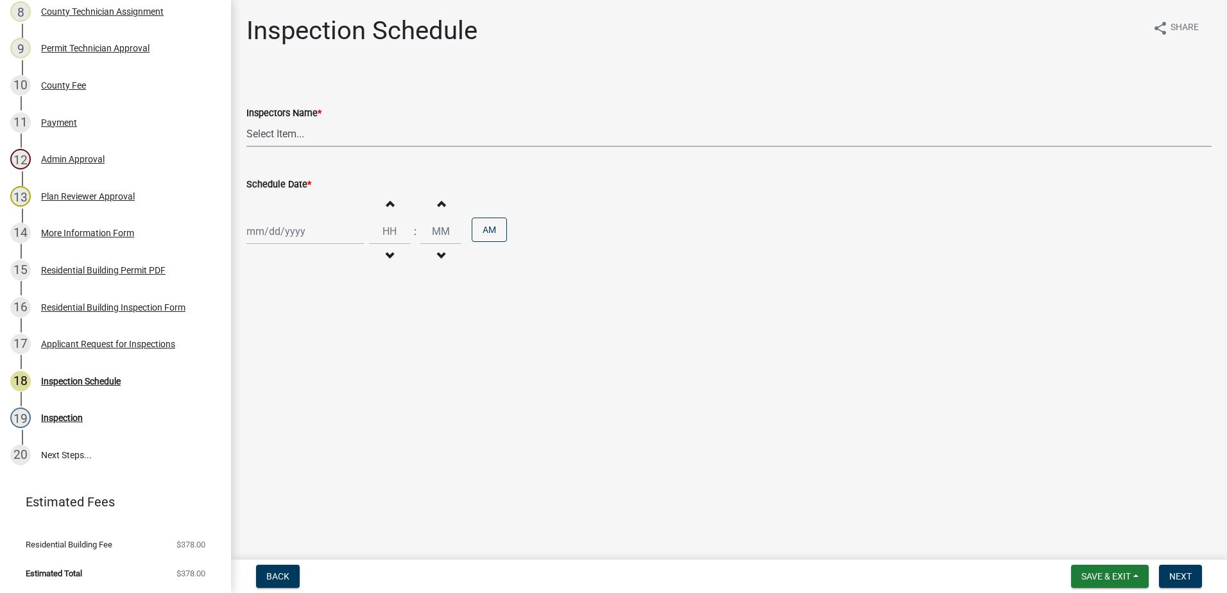
click at [303, 133] on select "Select Item... mrivera (Michele Rivera) jstokes (Jerry Stokes) asmith105 (Antho…" at bounding box center [728, 134] width 965 height 26
select select "07642ab0-564c-47bb-824b-0ccf2da83593"
click at [246, 121] on select "Select Item... mrivera (Michele Rivera) jstokes (Jerry Stokes) asmith105 (Antho…" at bounding box center [728, 134] width 965 height 26
click at [284, 222] on div at bounding box center [304, 231] width 117 height 26
select select "8"
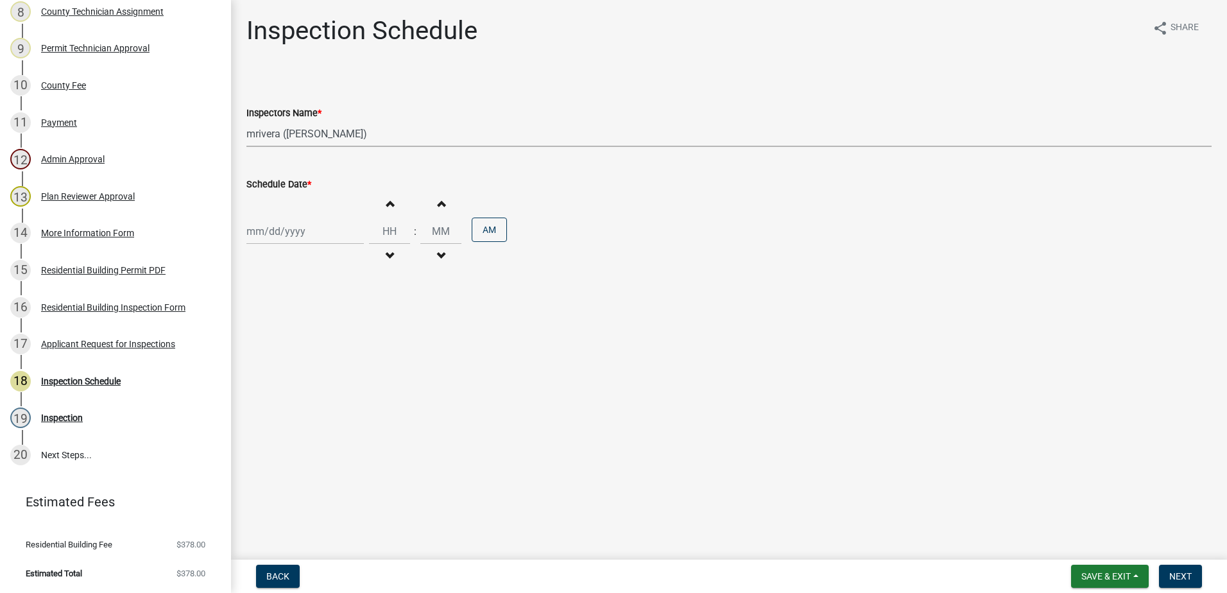
select select "2025"
click at [284, 359] on div "19" at bounding box center [279, 361] width 21 height 21
type input "08/19/2025"
click at [1181, 582] on button "Next" at bounding box center [1180, 576] width 43 height 23
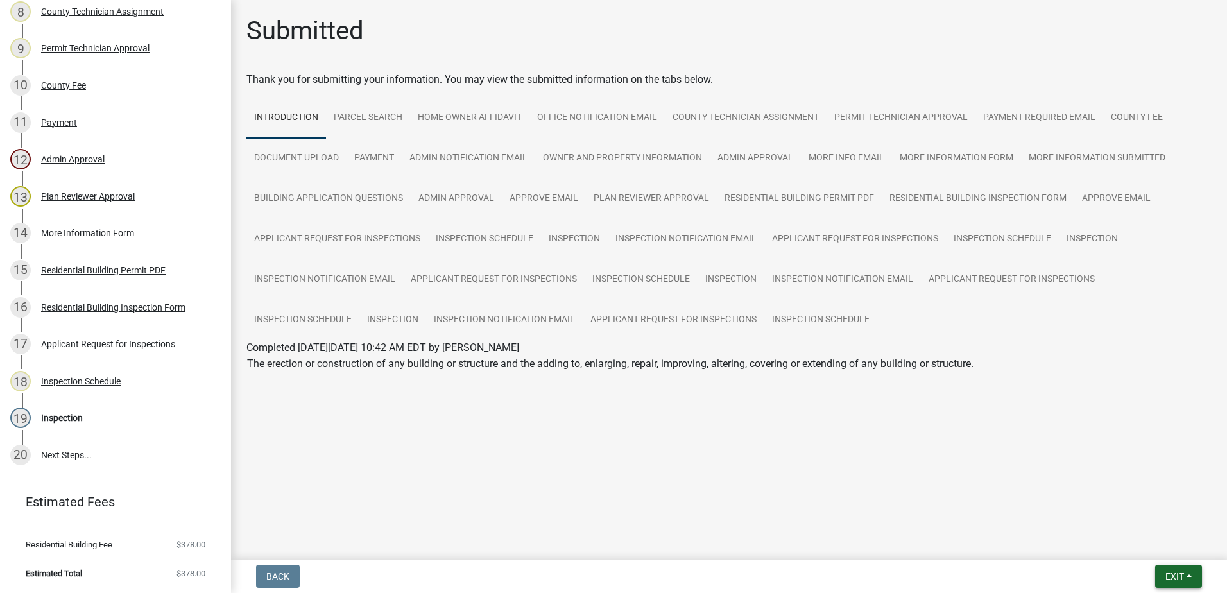
click at [1165, 576] on span "Exit" at bounding box center [1174, 576] width 19 height 10
click at [1161, 552] on button "Save & Exit" at bounding box center [1150, 542] width 103 height 31
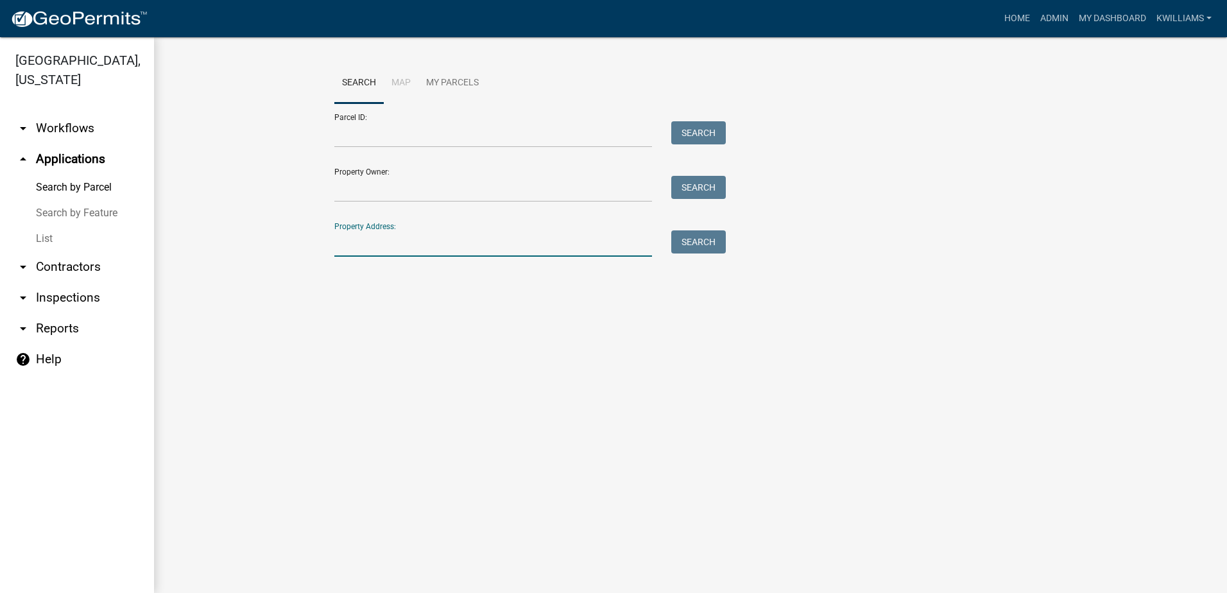
click at [461, 254] on input "Property Address:" at bounding box center [493, 243] width 318 height 26
type input "134 coll"
drag, startPoint x: 385, startPoint y: 249, endPoint x: 296, endPoint y: 259, distance: 89.1
click at [301, 261] on wm-workflow-application-search-view "Search Map My Parcels Parcel ID: Search Property Owner: Search Property Address…" at bounding box center [690, 186] width 1021 height 246
click at [338, 250] on input "Property Address:" at bounding box center [493, 243] width 318 height 26
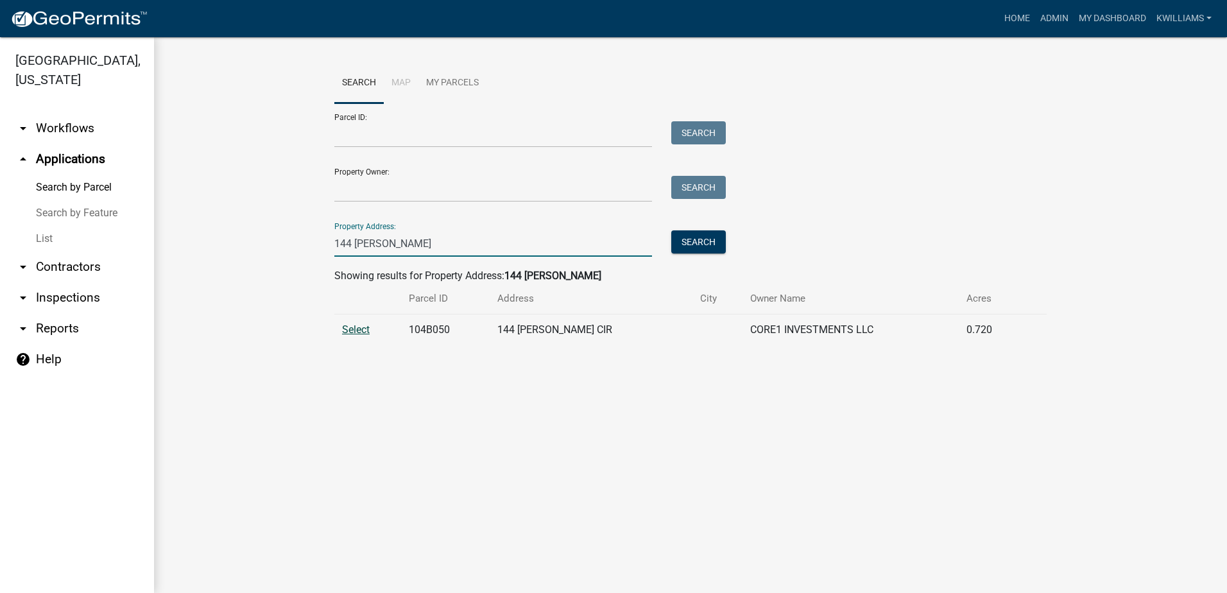
type input "144 collis"
click at [352, 331] on span "Select" at bounding box center [356, 329] width 28 height 12
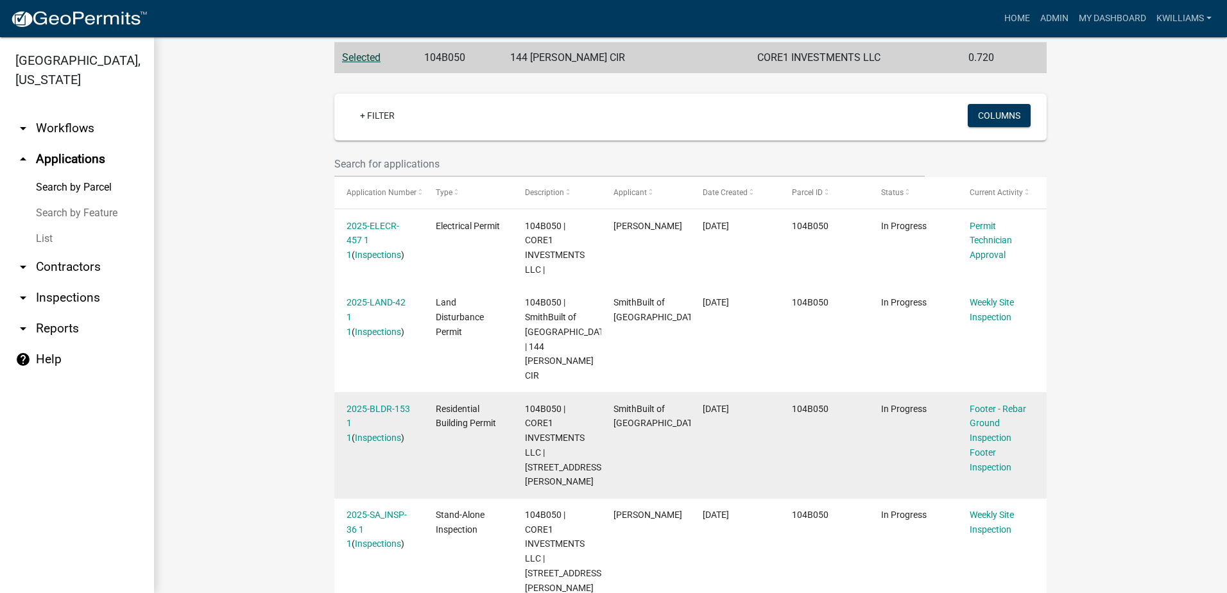
scroll to position [128, 0]
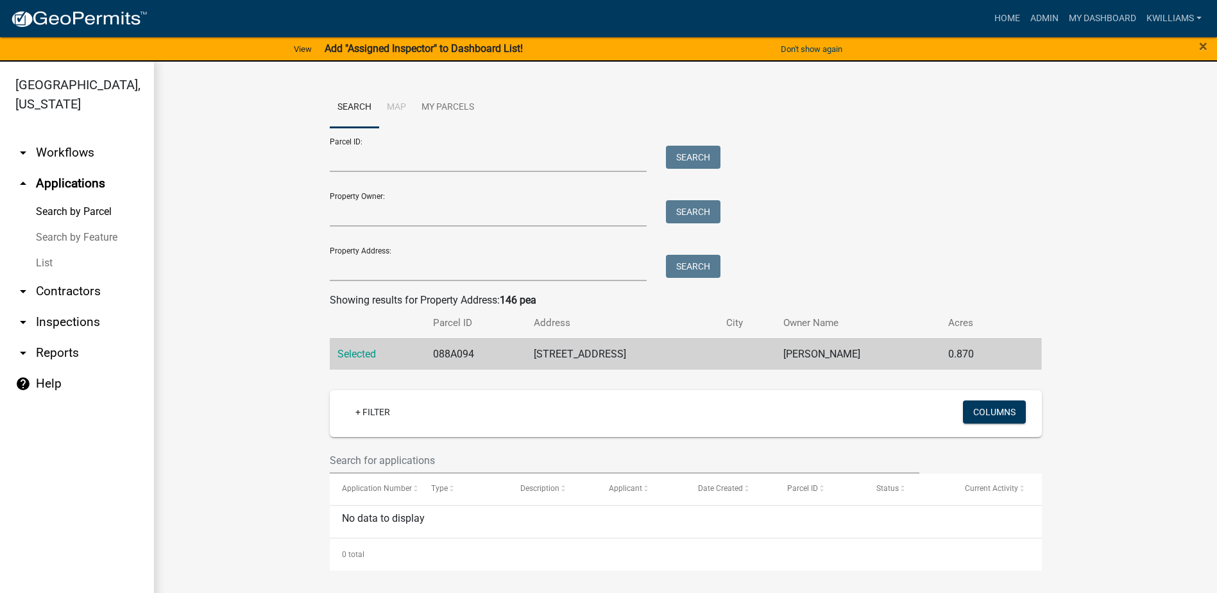
scroll to position [15, 0]
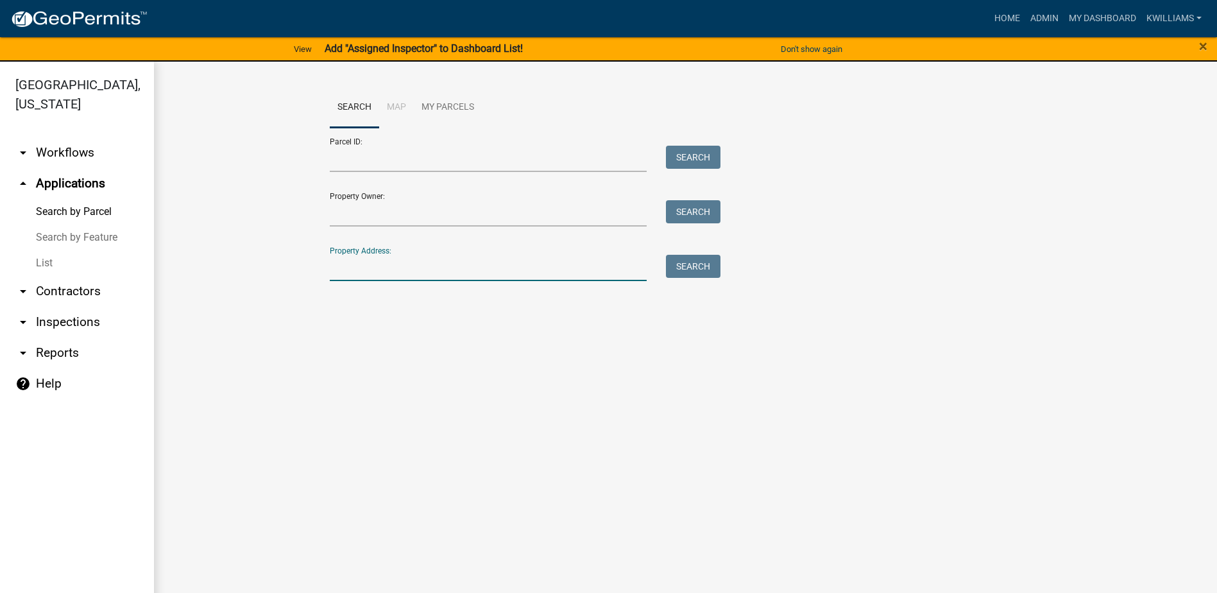
click at [463, 264] on input "Property Address:" at bounding box center [489, 268] width 318 height 26
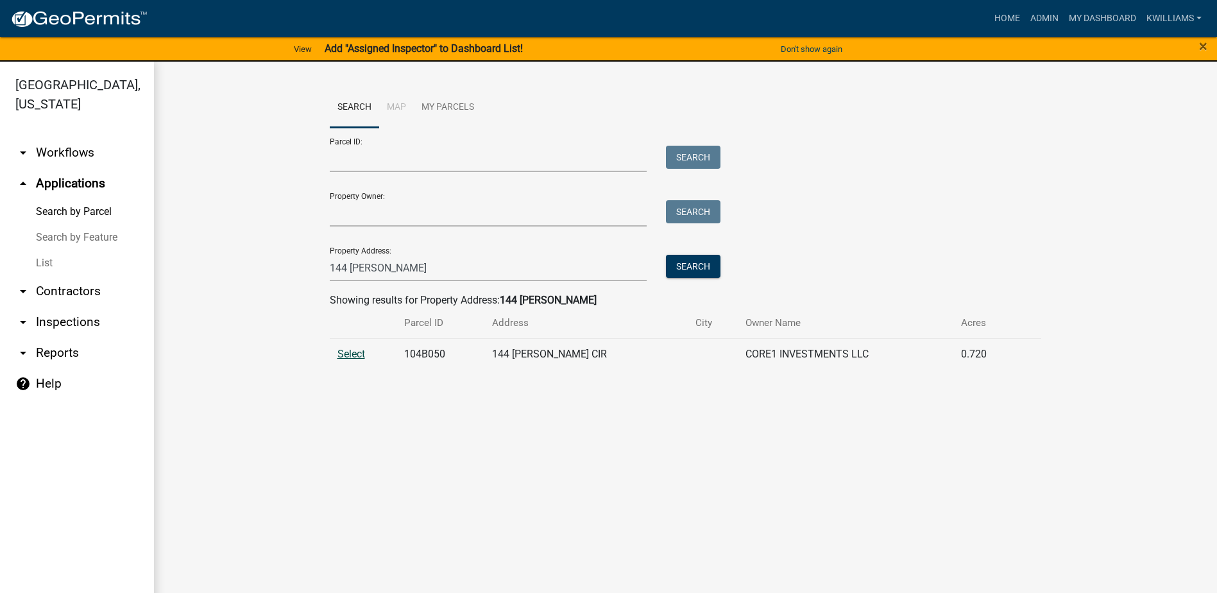
click at [354, 347] on td "Select" at bounding box center [363, 353] width 67 height 31
click at [357, 351] on span "Select" at bounding box center [351, 354] width 28 height 12
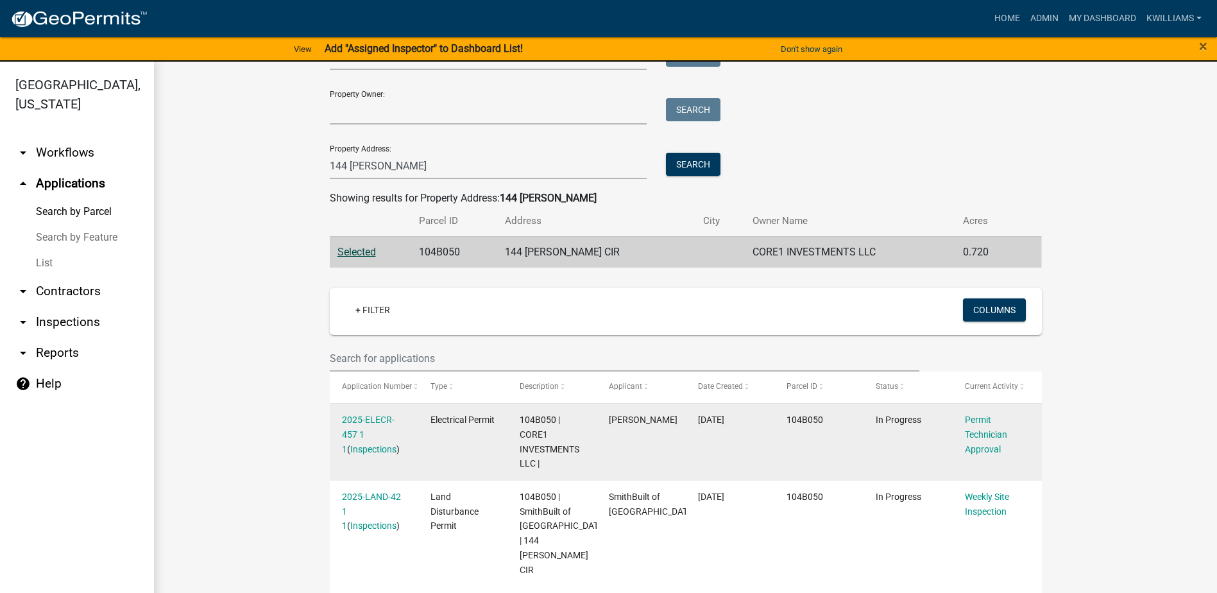
scroll to position [192, 0]
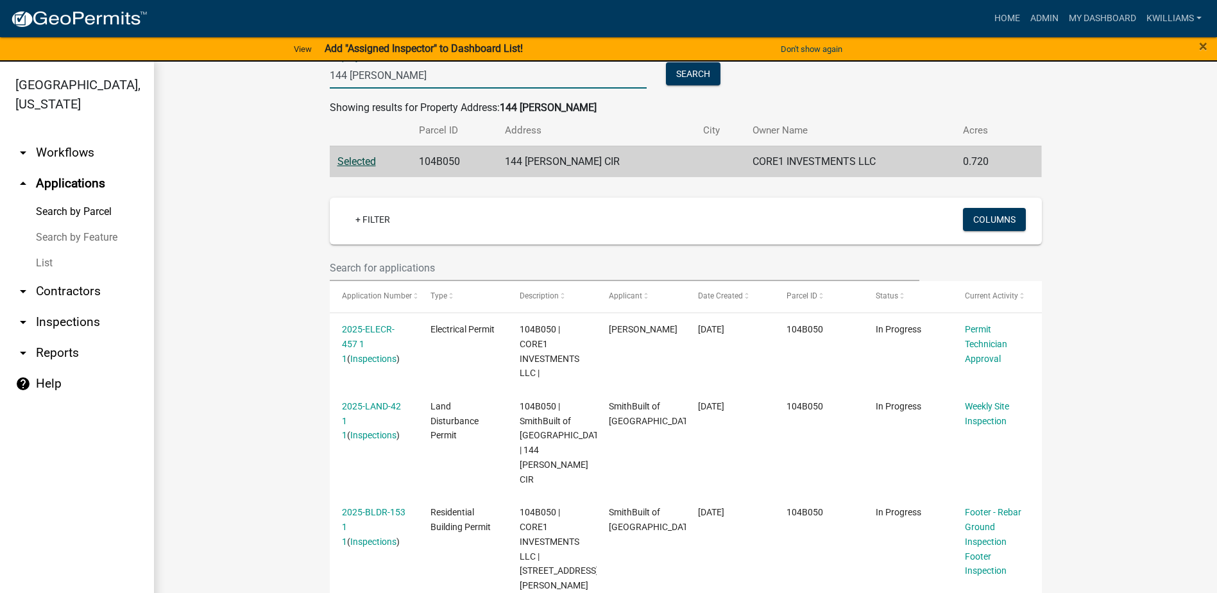
click at [393, 80] on input "144 collis" at bounding box center [489, 75] width 318 height 26
type input "1"
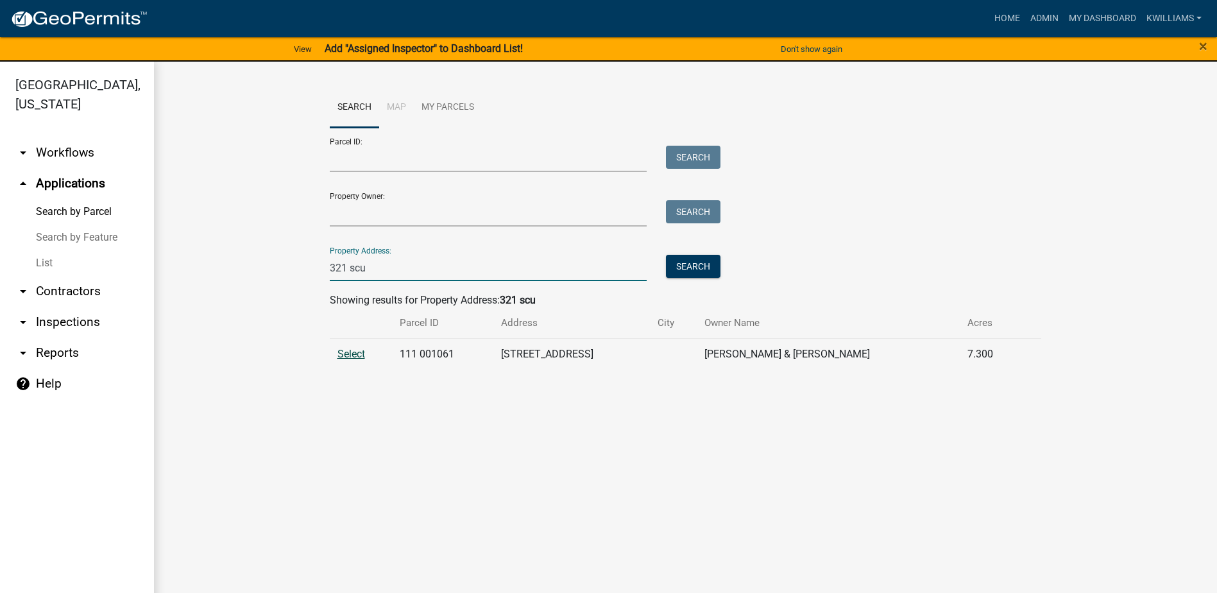
type input "321 scu"
click at [352, 348] on span "Select" at bounding box center [351, 354] width 28 height 12
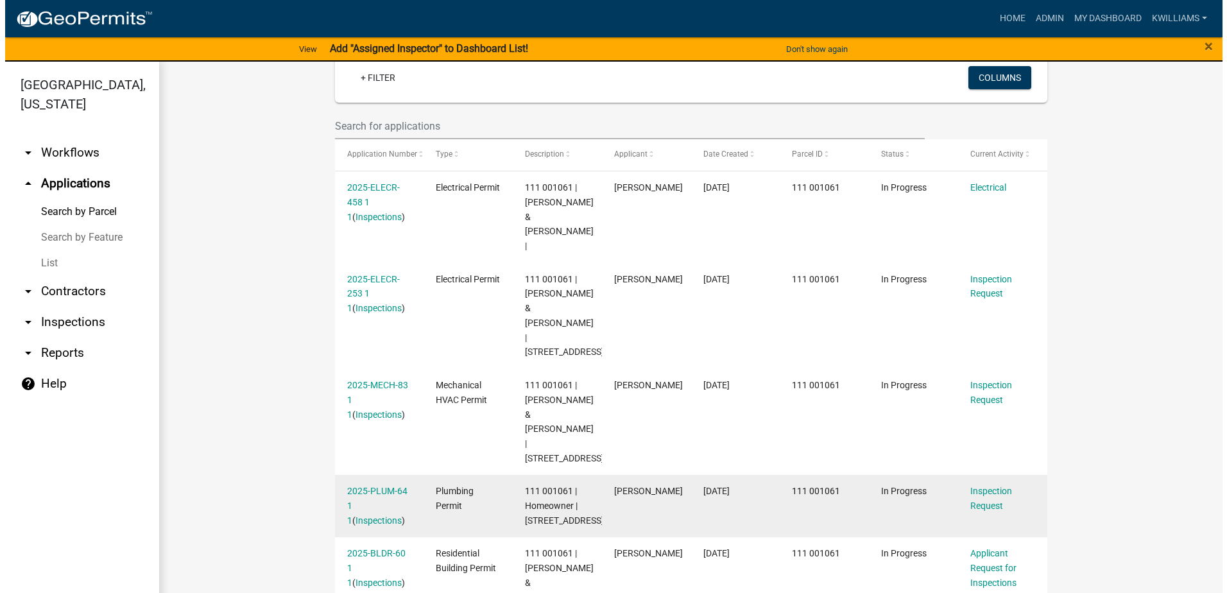
scroll to position [385, 0]
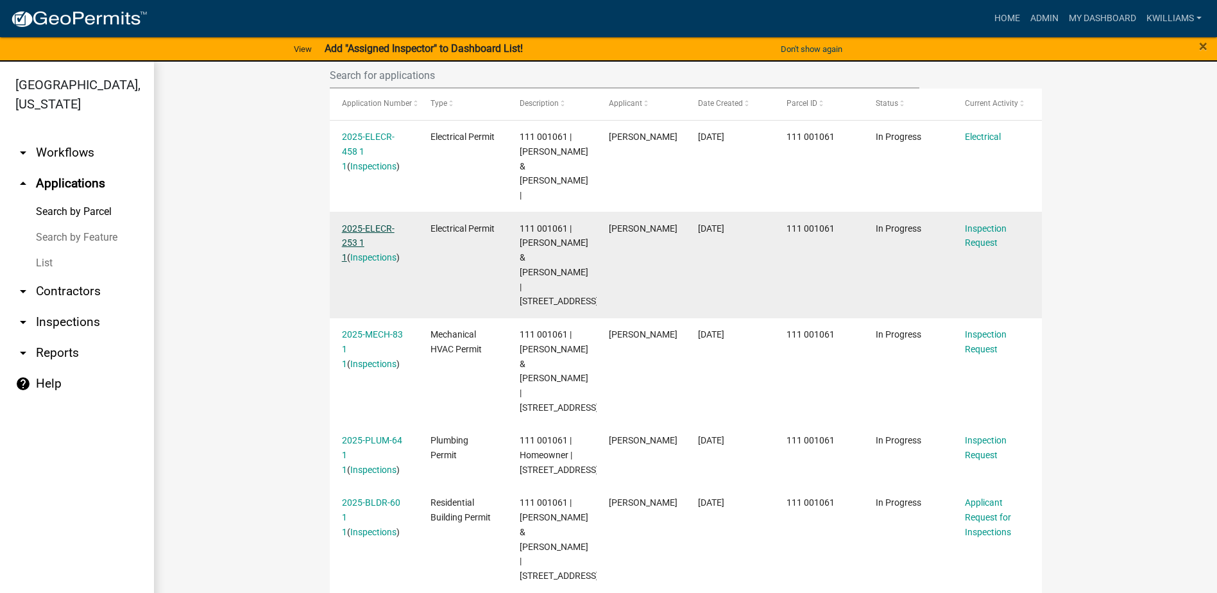
click at [348, 223] on link "2025-ELECR-253 1 1" at bounding box center [368, 243] width 53 height 40
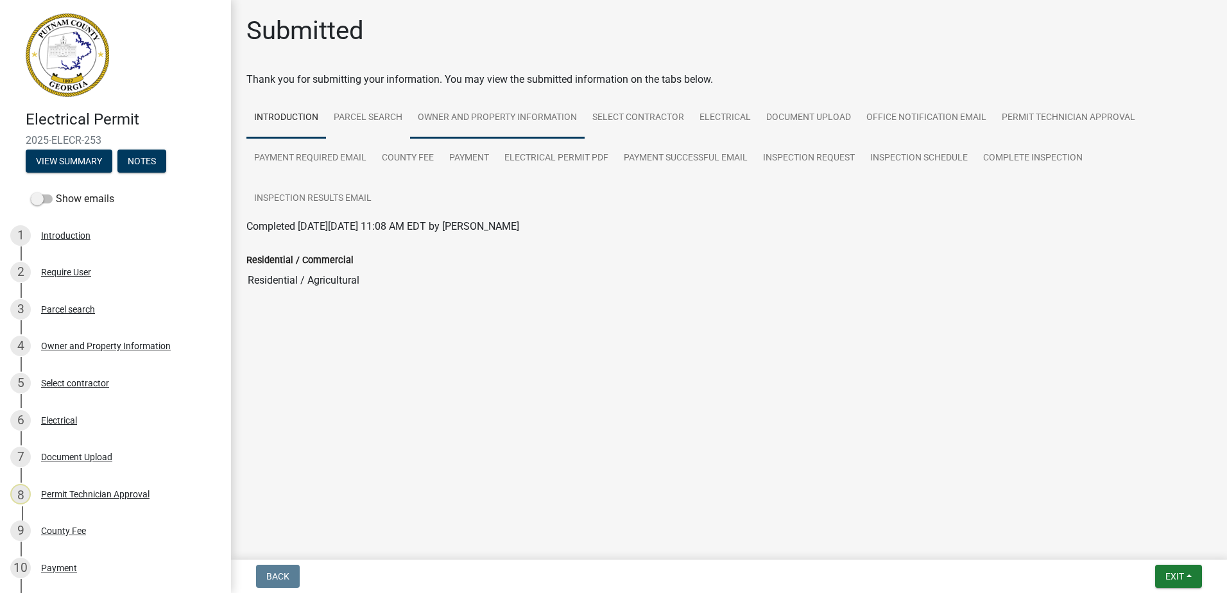
click at [499, 114] on link "Owner and Property Information" at bounding box center [497, 118] width 175 height 41
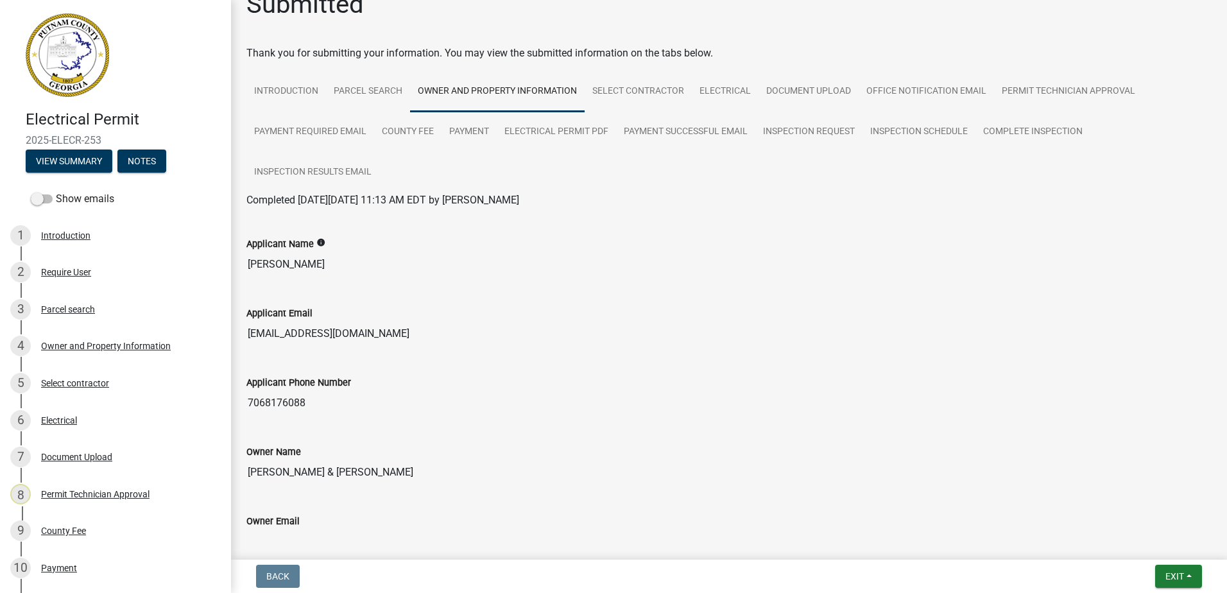
scroll to position [7, 0]
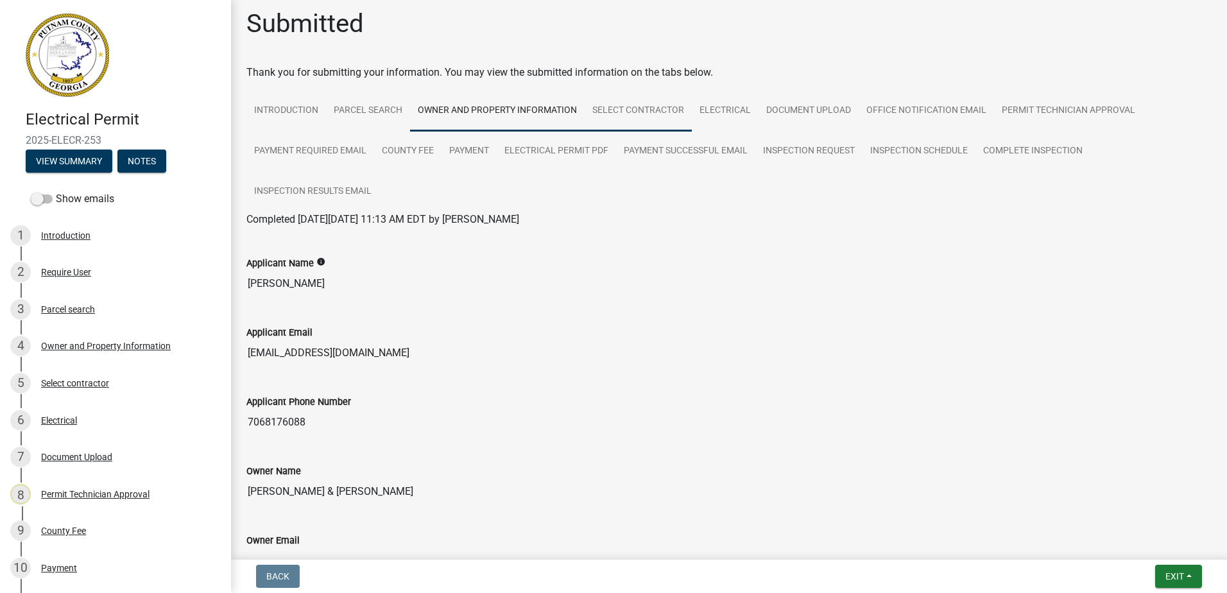
click at [629, 105] on link "Select contractor" at bounding box center [638, 110] width 107 height 41
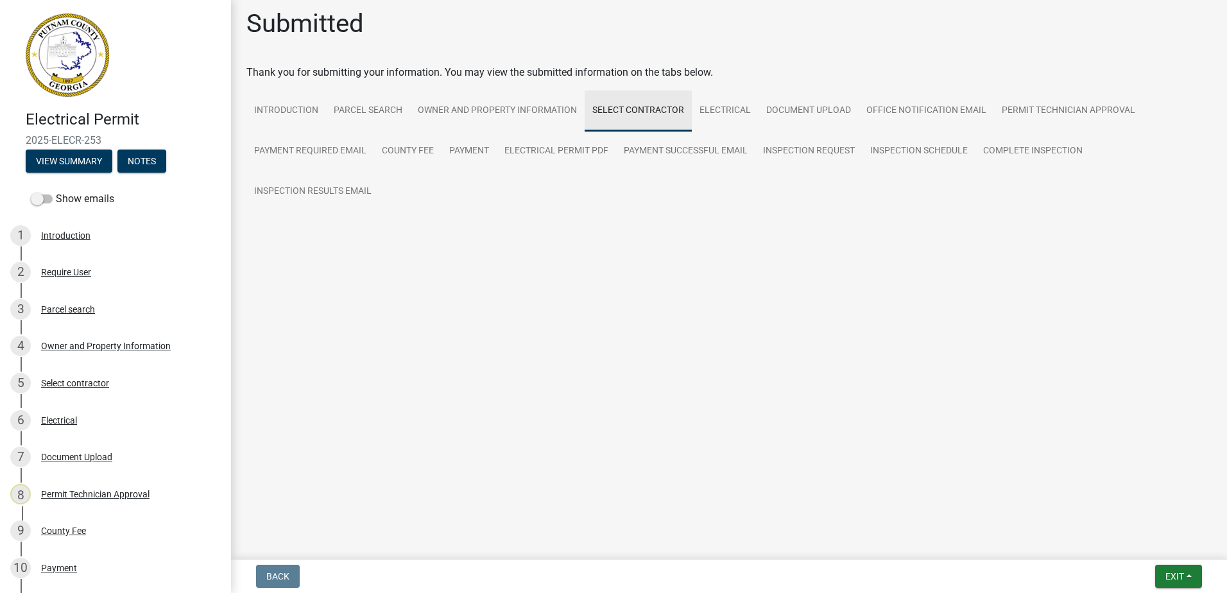
scroll to position [0, 0]
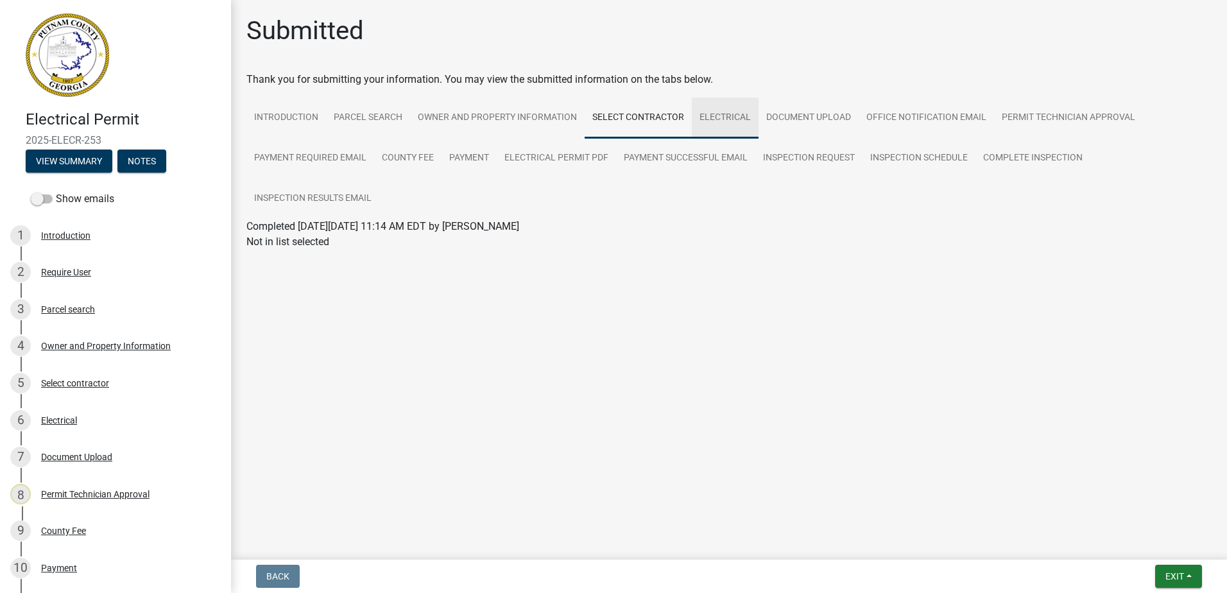
click at [704, 116] on link "Electrical" at bounding box center [725, 118] width 67 height 41
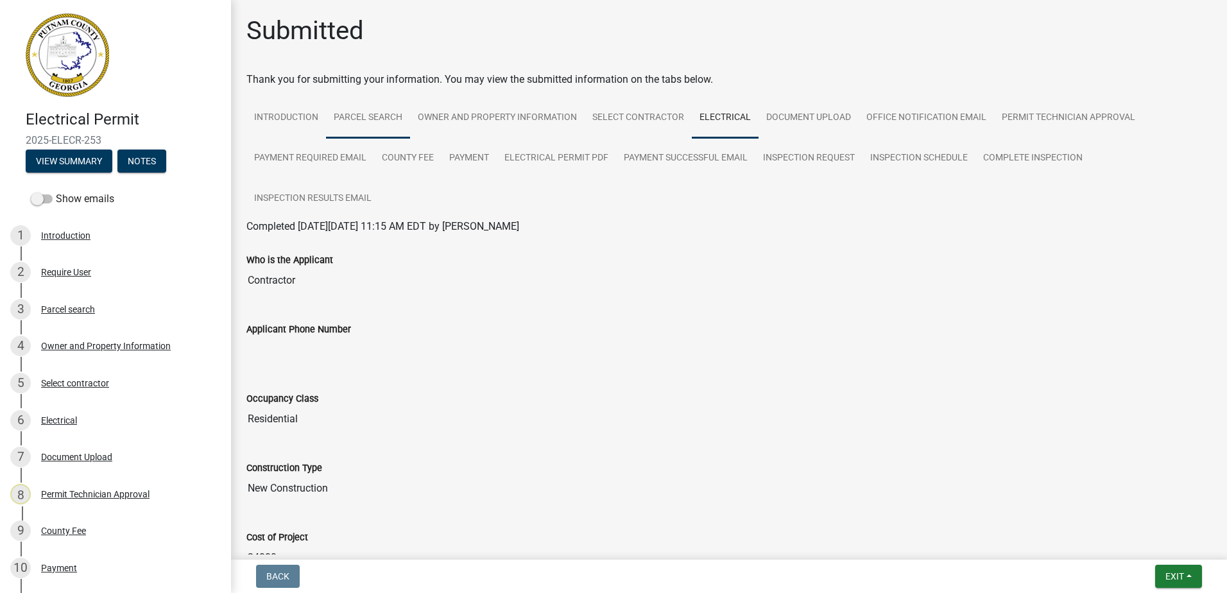
click at [360, 117] on link "Parcel search" at bounding box center [368, 118] width 84 height 41
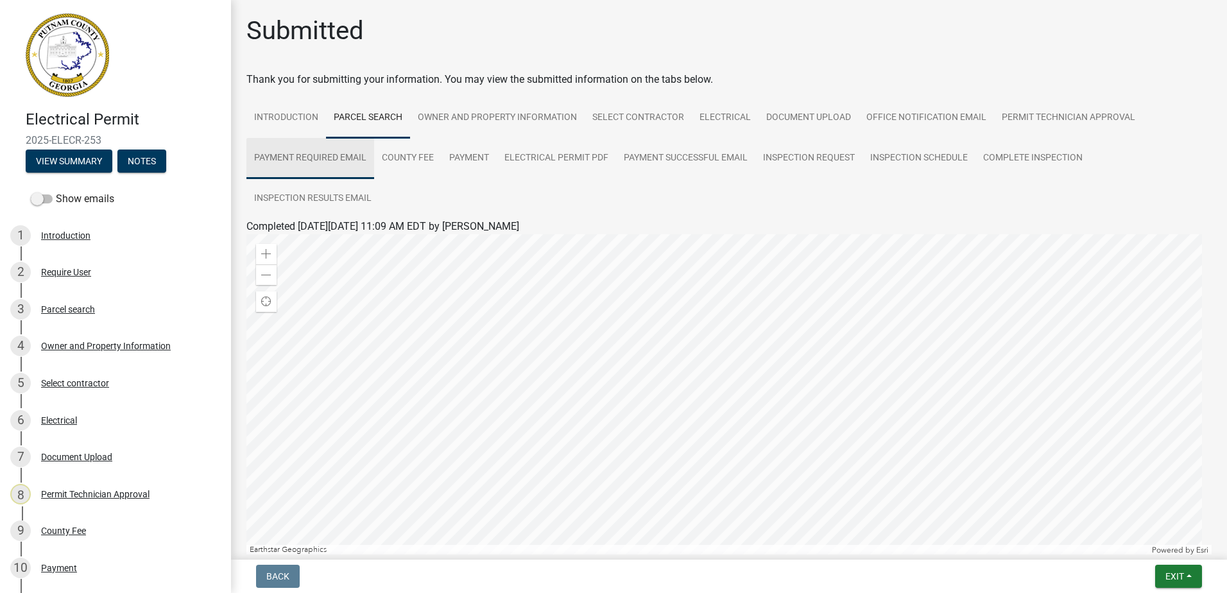
click at [282, 138] on link "Payment Required Email" at bounding box center [310, 158] width 128 height 41
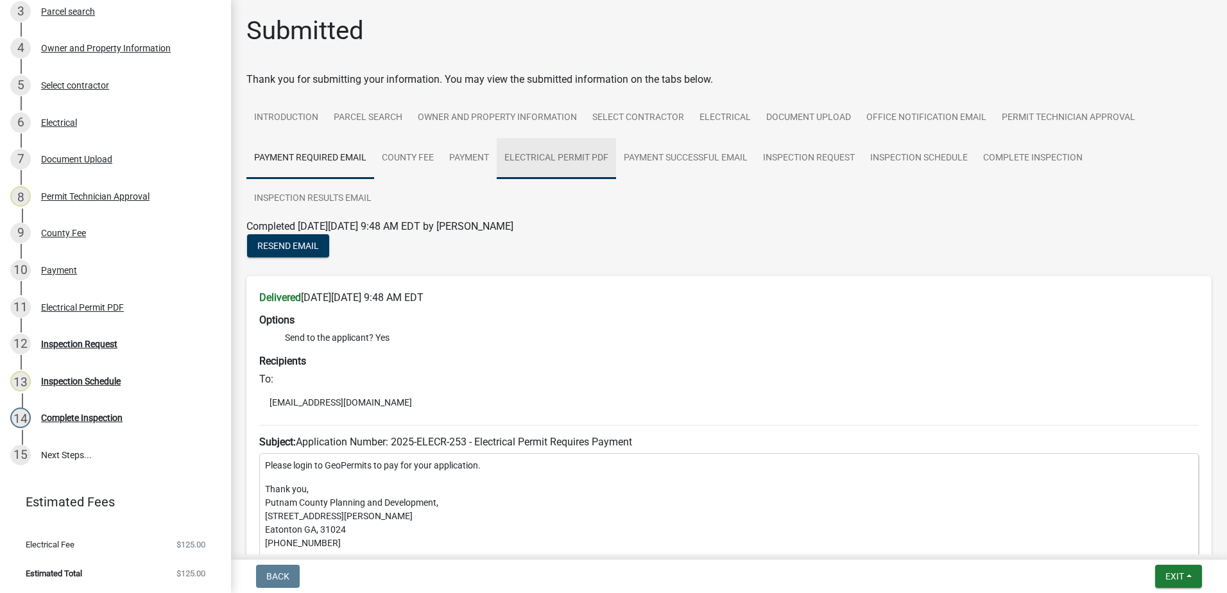
click at [568, 155] on link "Electrical Permit PDF" at bounding box center [556, 158] width 119 height 41
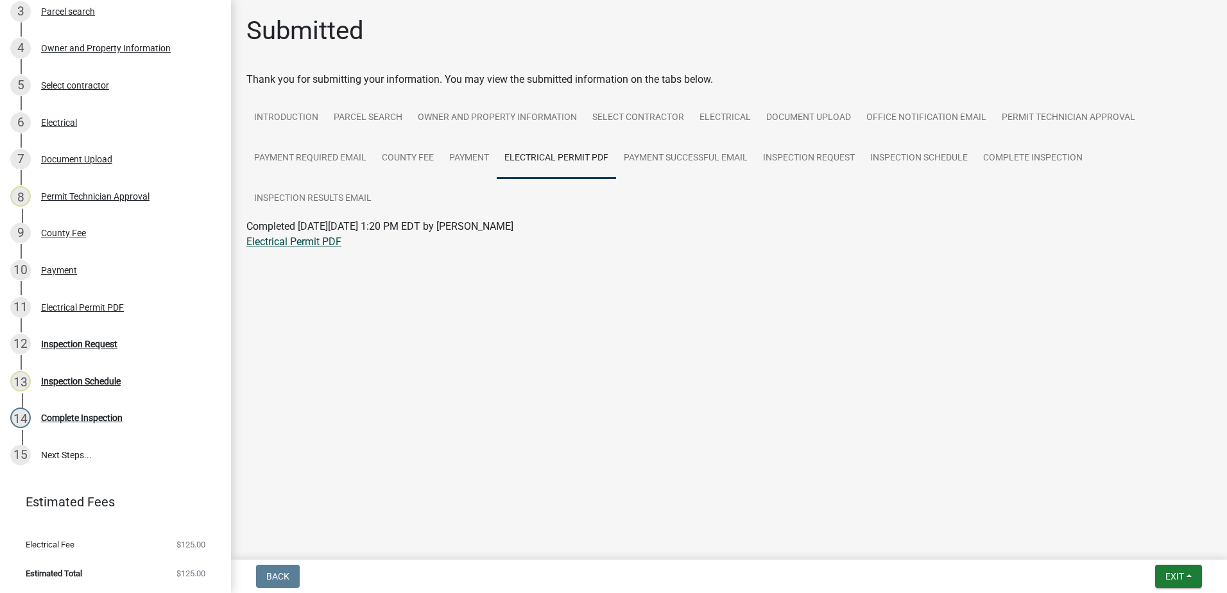
click at [287, 241] on link "Electrical Permit PDF" at bounding box center [293, 241] width 95 height 12
click at [1173, 576] on span "Exit" at bounding box center [1174, 576] width 19 height 10
click at [1143, 539] on button "Save & Exit" at bounding box center [1150, 542] width 103 height 31
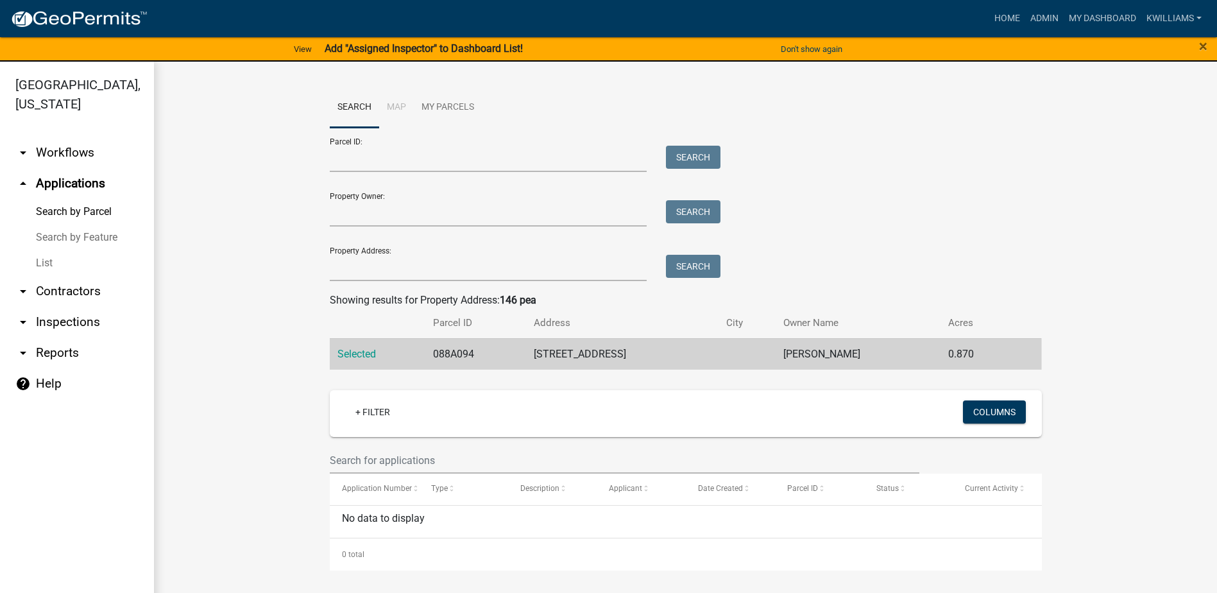
scroll to position [15, 0]
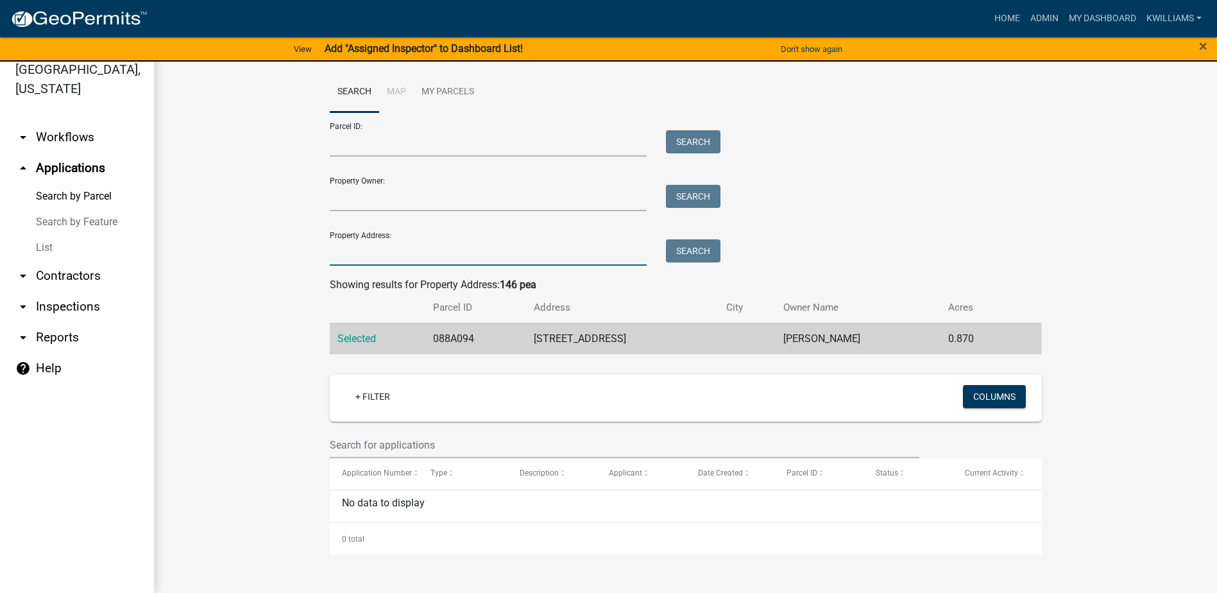
click at [341, 261] on input "Property Address:" at bounding box center [489, 252] width 318 height 26
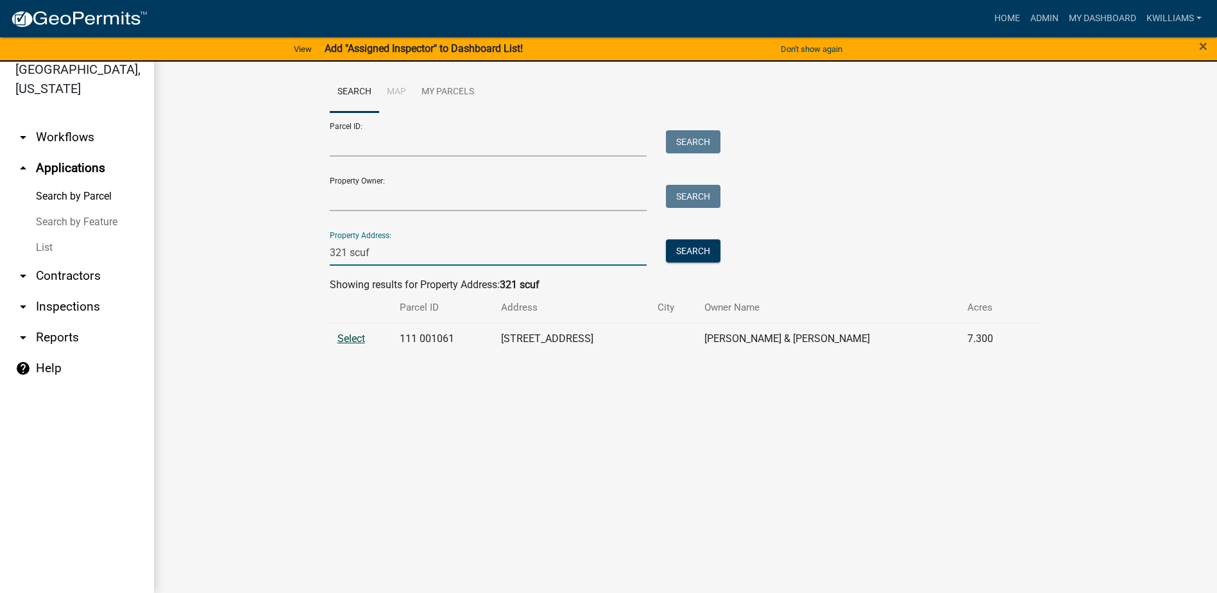
type input "321 scuf"
click at [354, 341] on span "Select" at bounding box center [351, 338] width 28 height 12
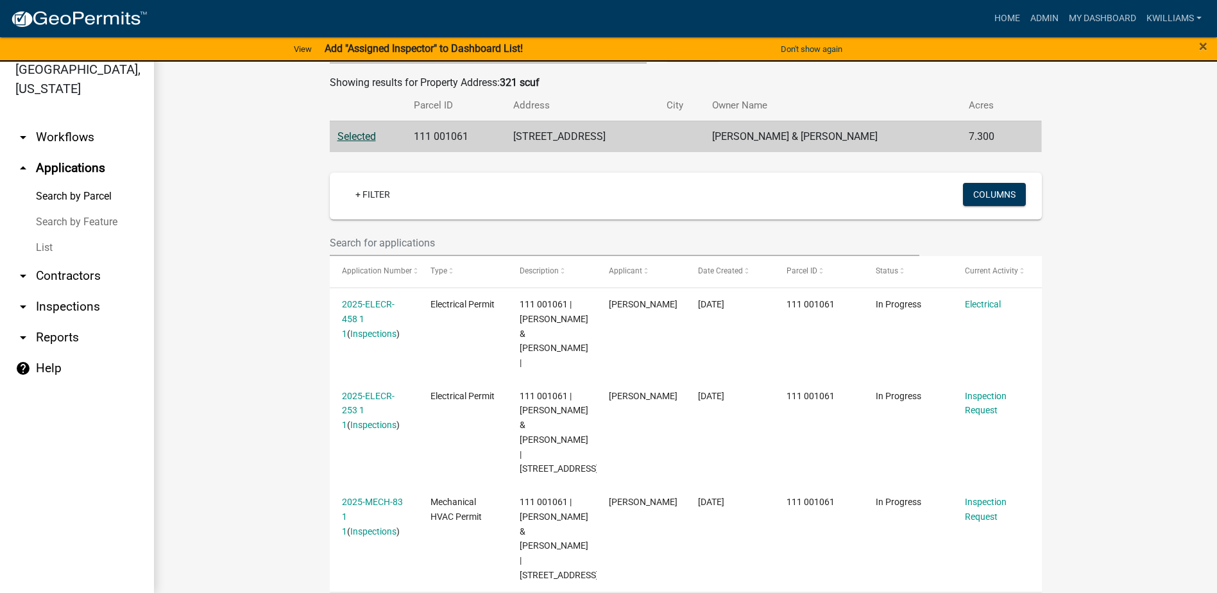
scroll to position [14, 0]
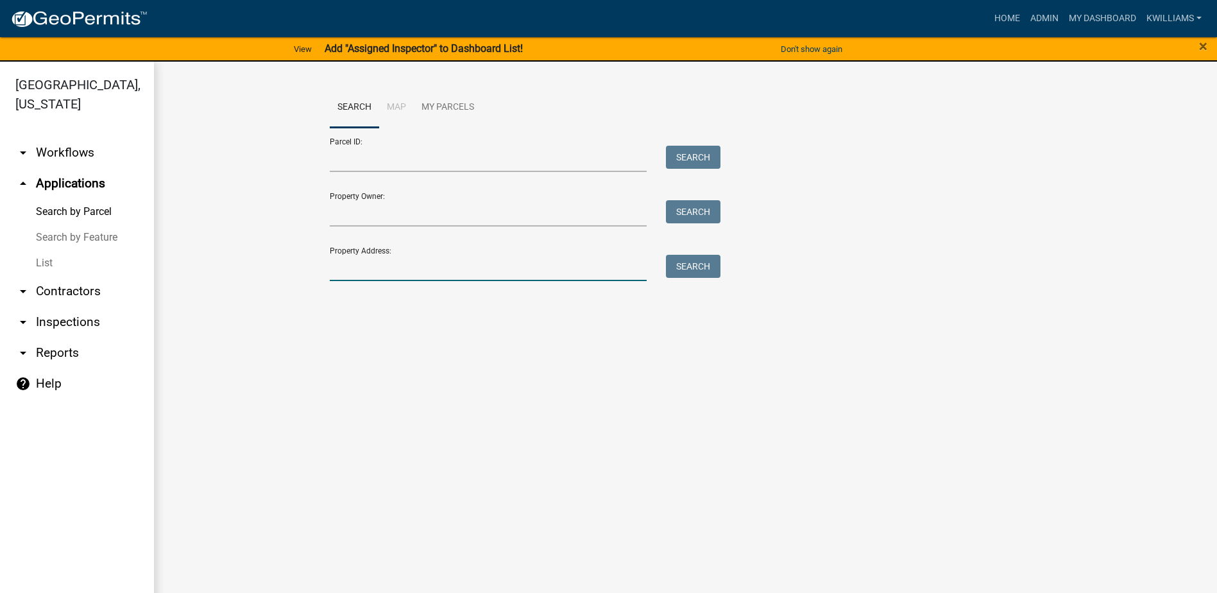
click at [474, 264] on input "Property Address:" at bounding box center [489, 268] width 318 height 26
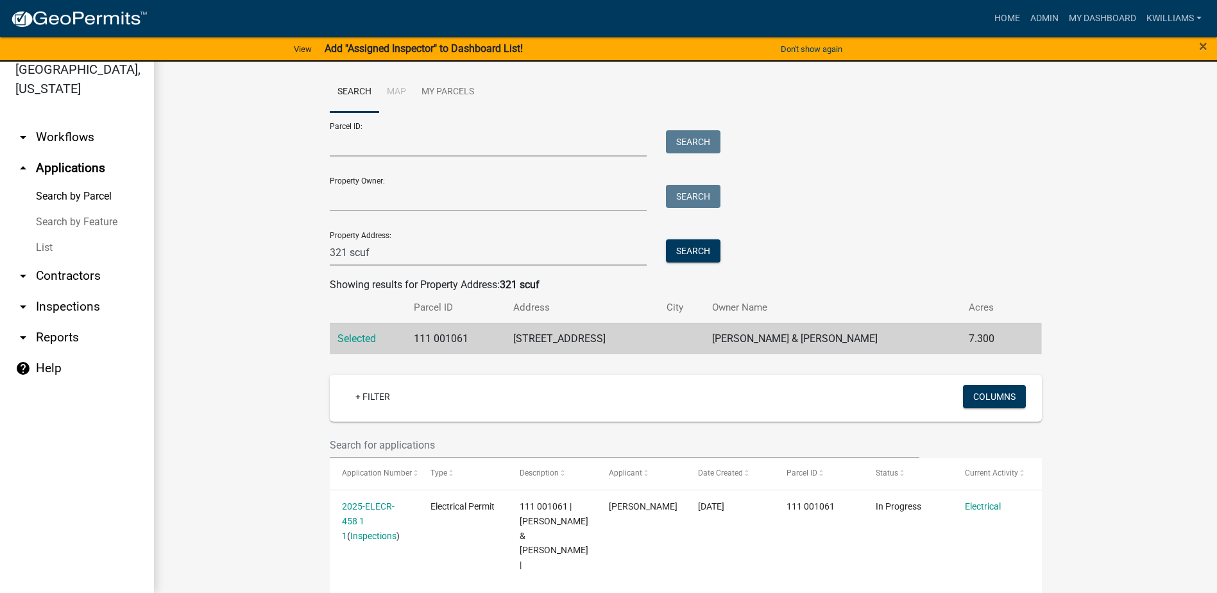
scroll to position [14, 0]
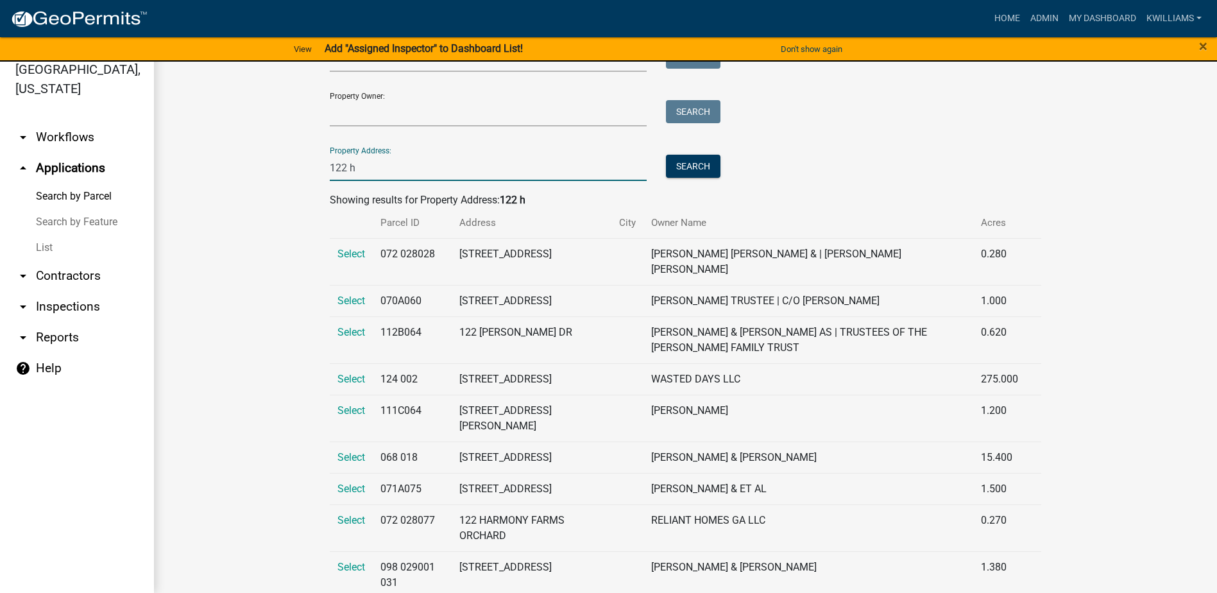
scroll to position [62, 0]
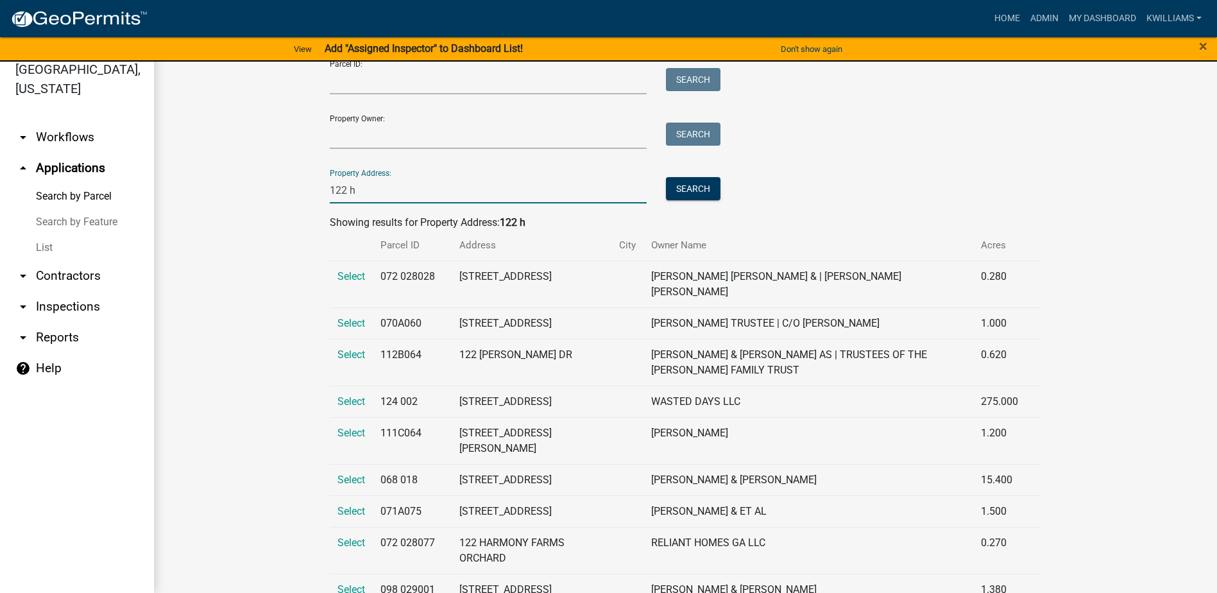
type input "122 h"
